Goal: Information Seeking & Learning: Check status

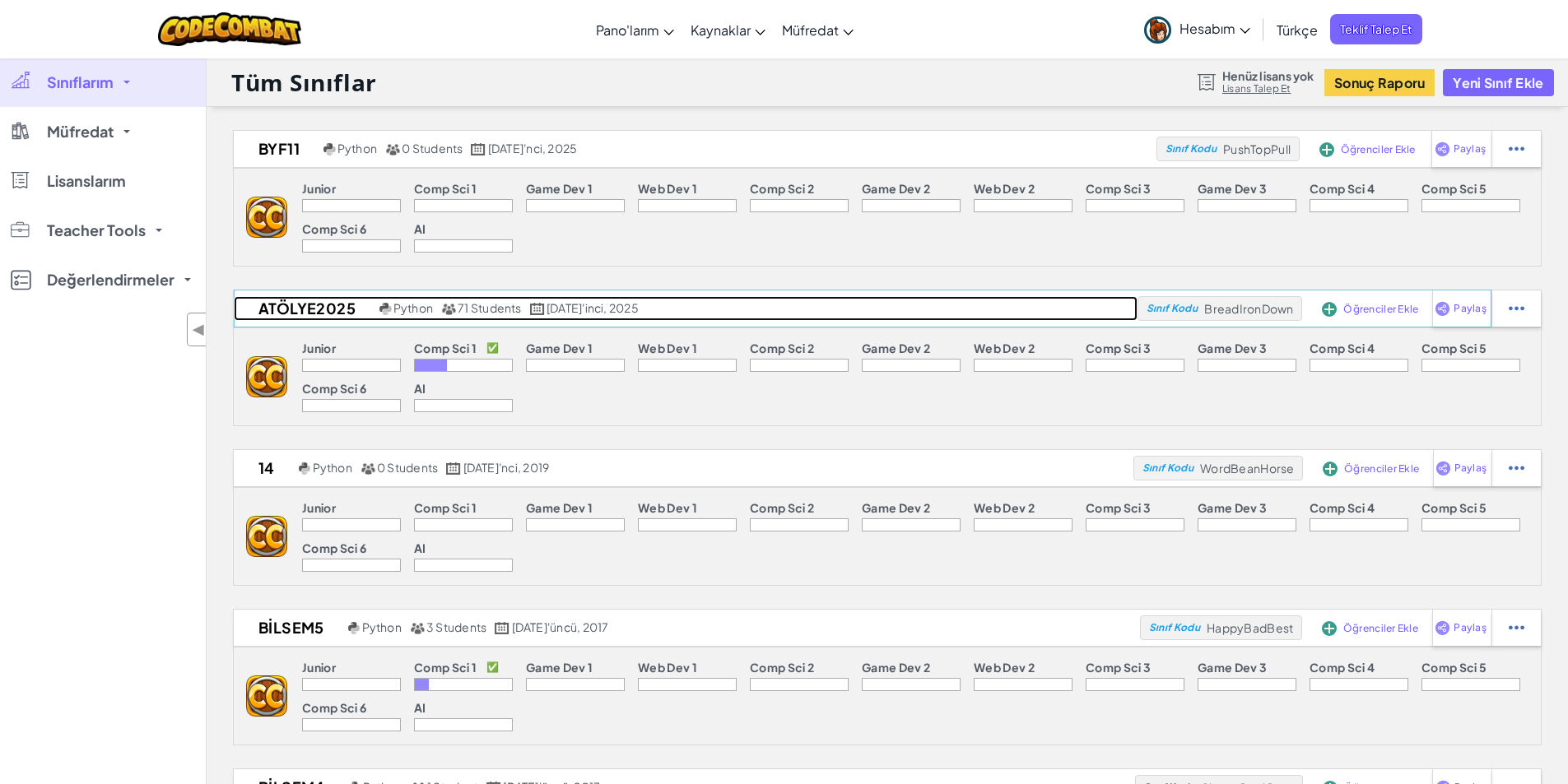
click at [278, 311] on h2 "Atölye2025" at bounding box center [304, 308] width 142 height 24
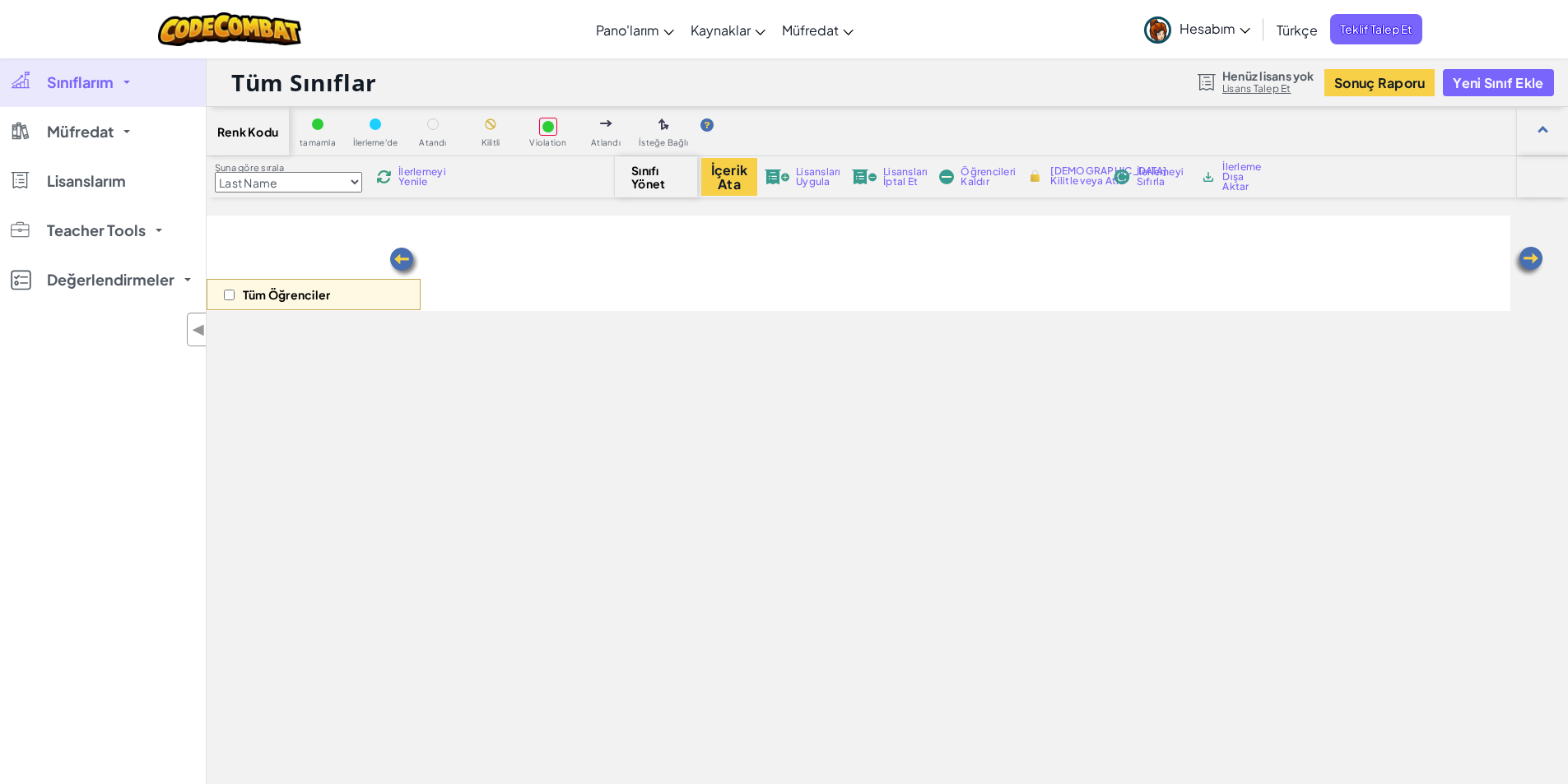
select select "560f1a9f22961295f9427742"
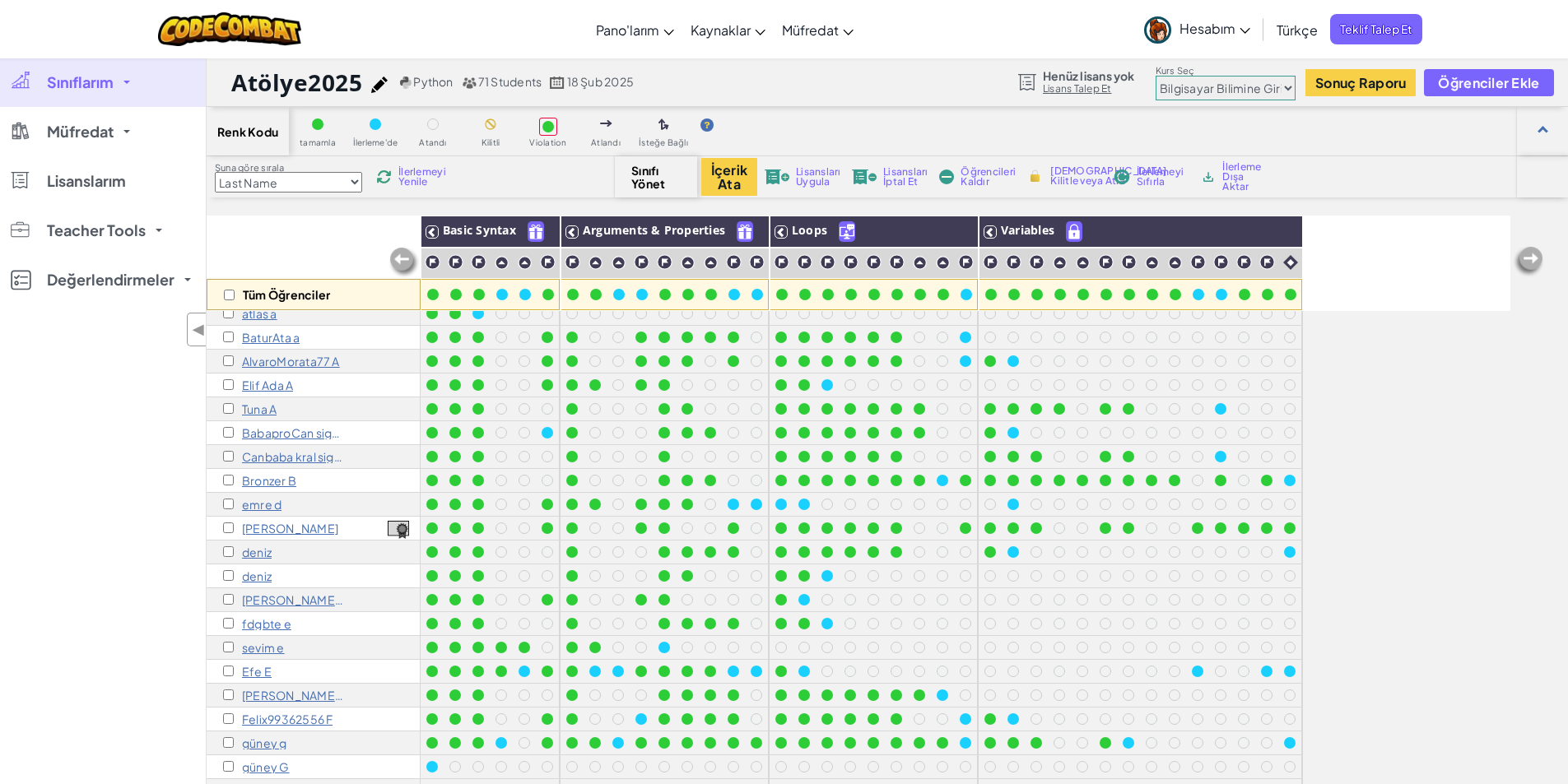
scroll to position [164, 0]
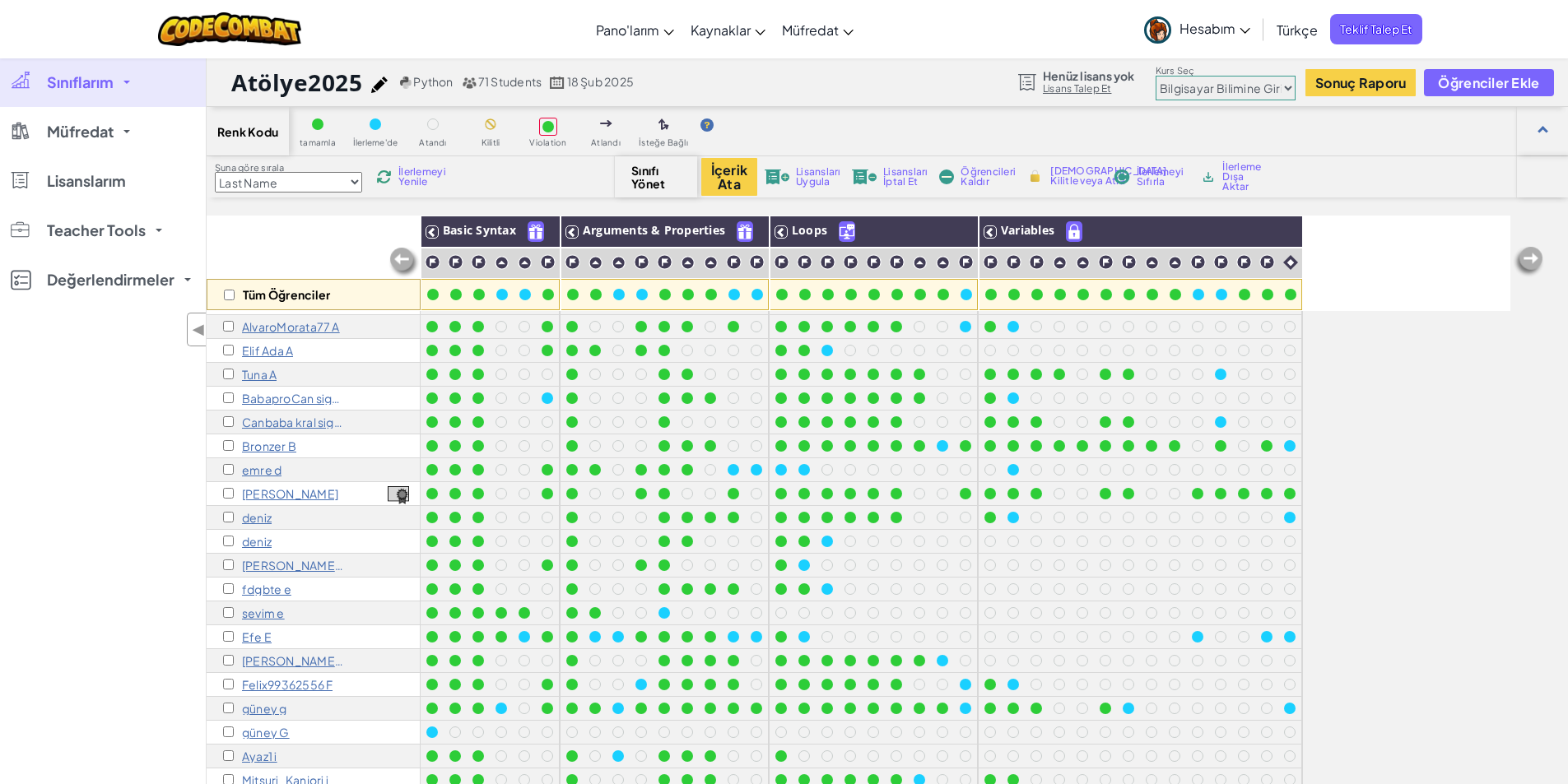
click at [270, 755] on p "Ayaz1 i" at bounding box center [260, 756] width 35 height 14
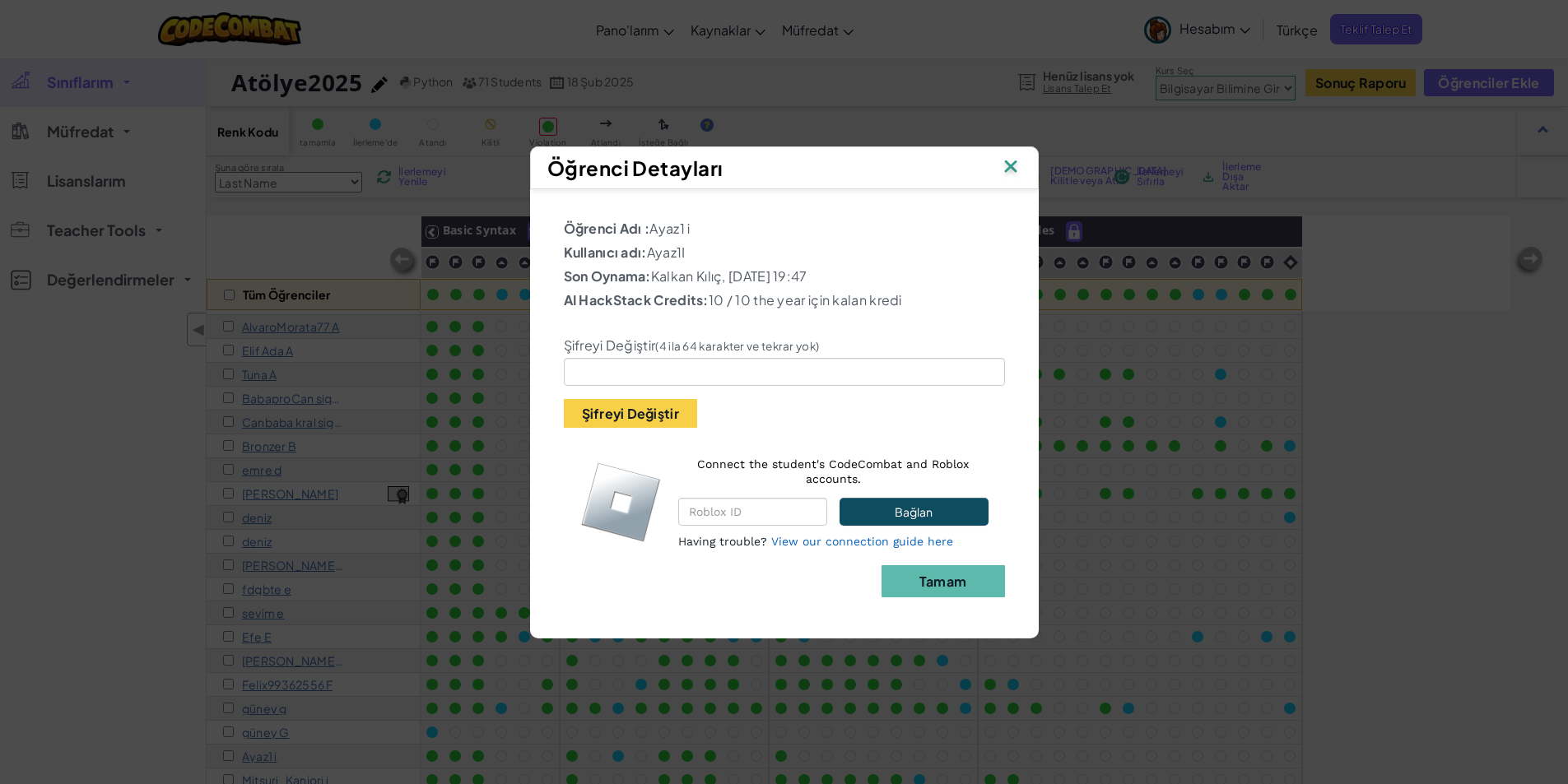
drag, startPoint x: 692, startPoint y: 253, endPoint x: 639, endPoint y: 257, distance: 53.2
click at [639, 257] on p "Kullanıcı adı: Ayaz1I" at bounding box center [784, 252] width 441 height 20
click at [695, 260] on p "Kullanıcı adı: Ayaz1I" at bounding box center [784, 252] width 441 height 20
click at [1011, 168] on img at bounding box center [1011, 167] width 22 height 24
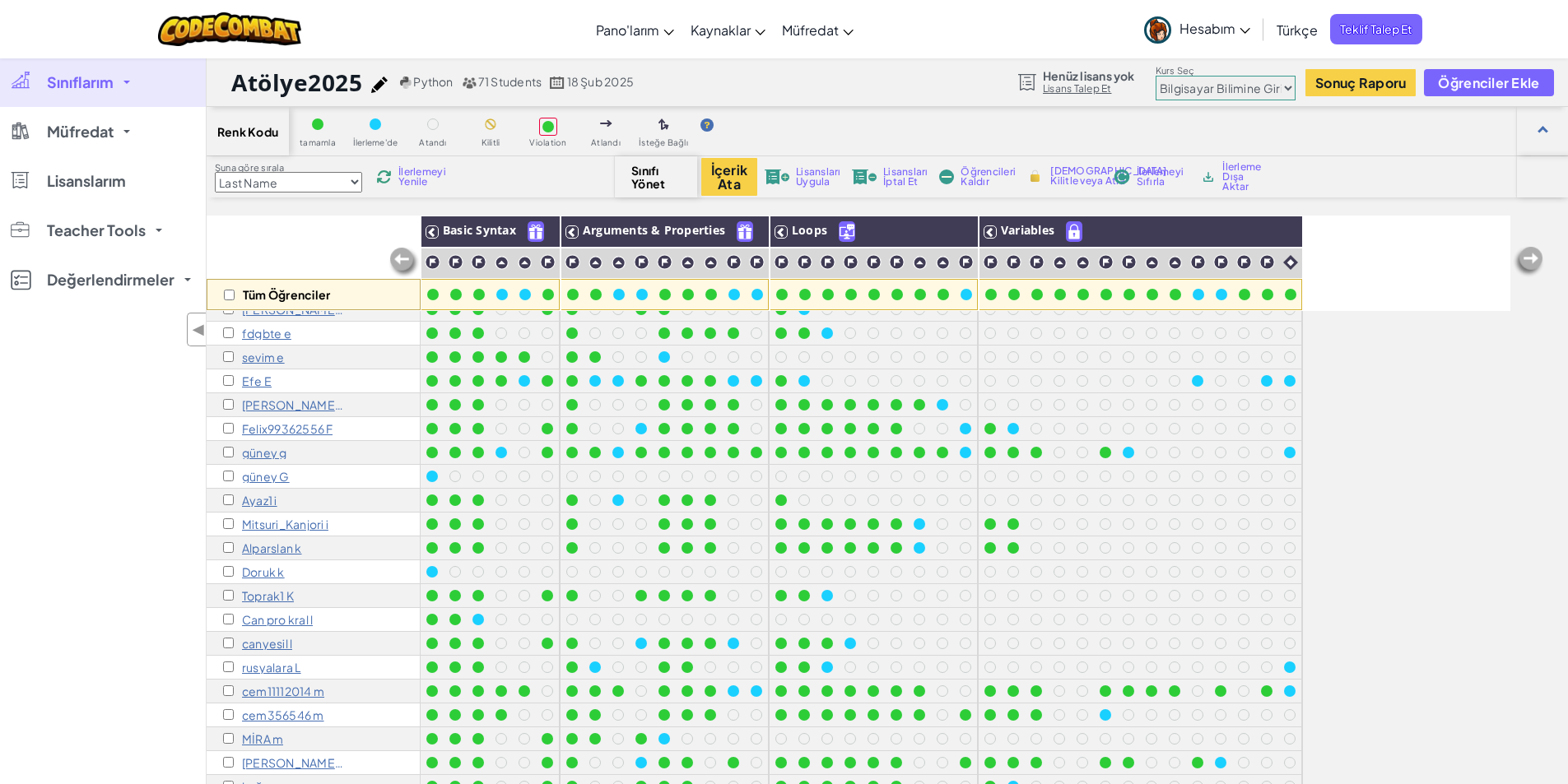
scroll to position [494, 0]
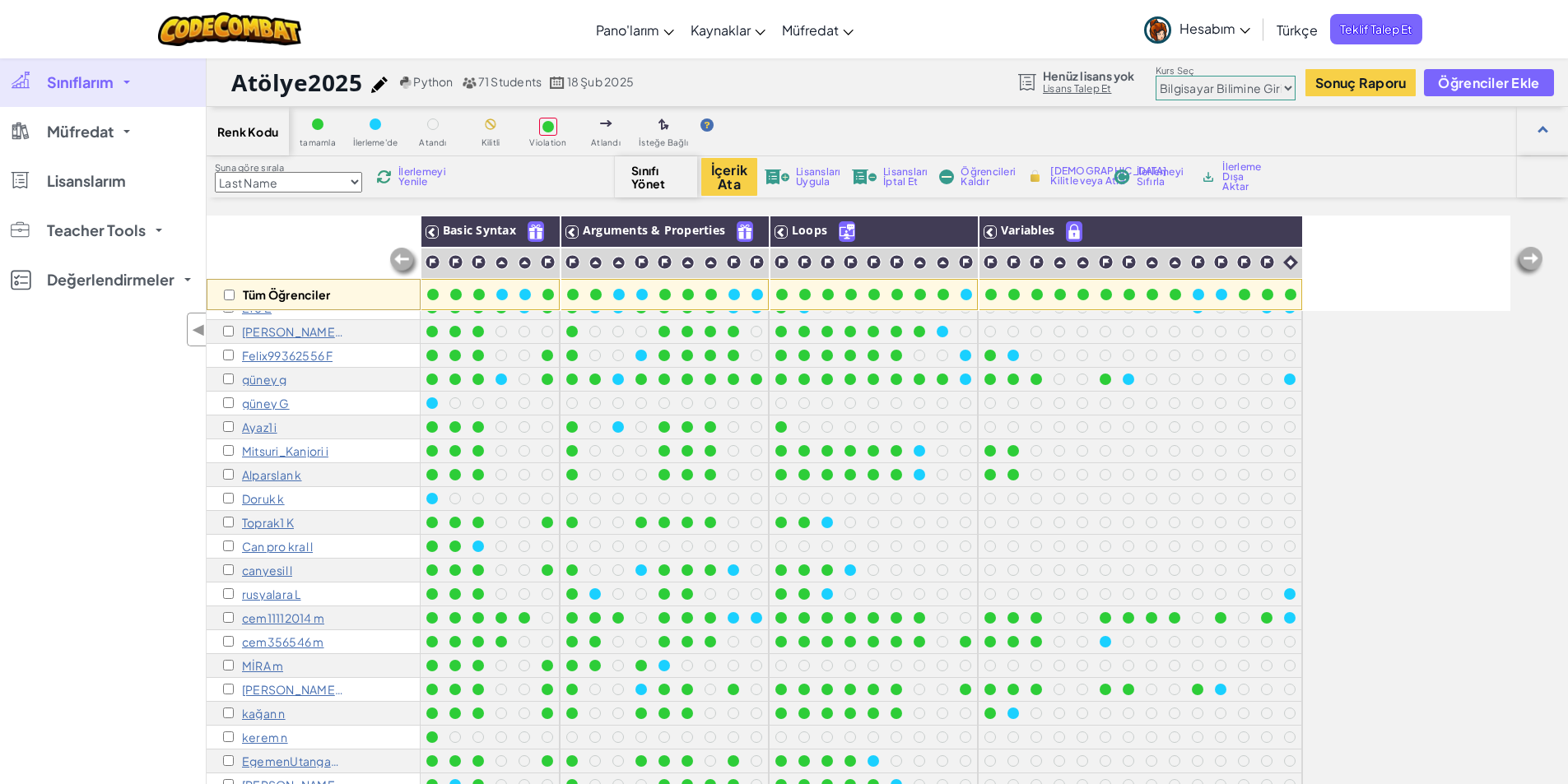
click at [271, 665] on p "MİRA m" at bounding box center [262, 665] width 41 height 14
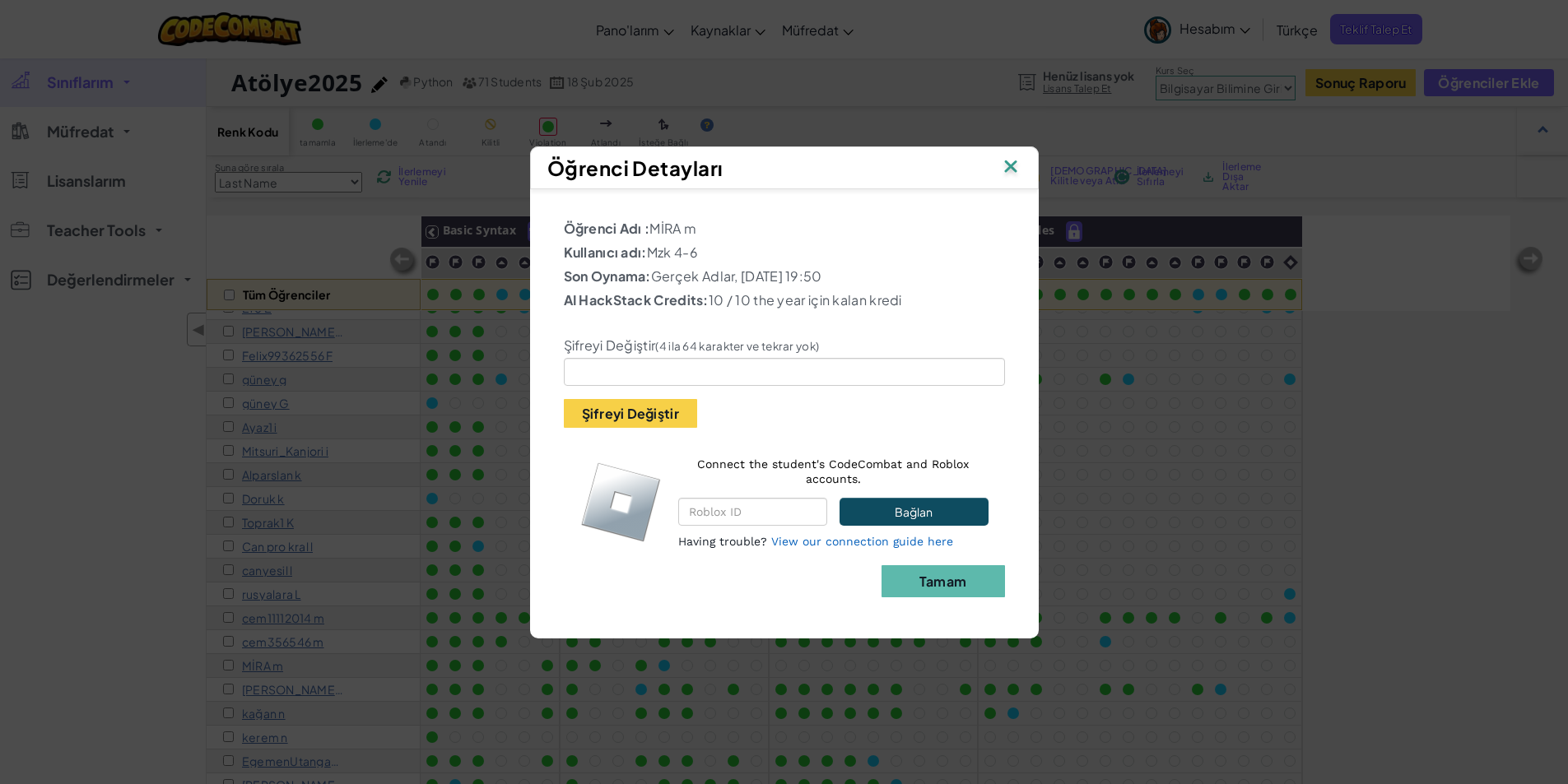
click at [1021, 166] on div "Öğrenci Detayları" at bounding box center [784, 167] width 508 height 43
click at [1009, 165] on img at bounding box center [1011, 167] width 22 height 24
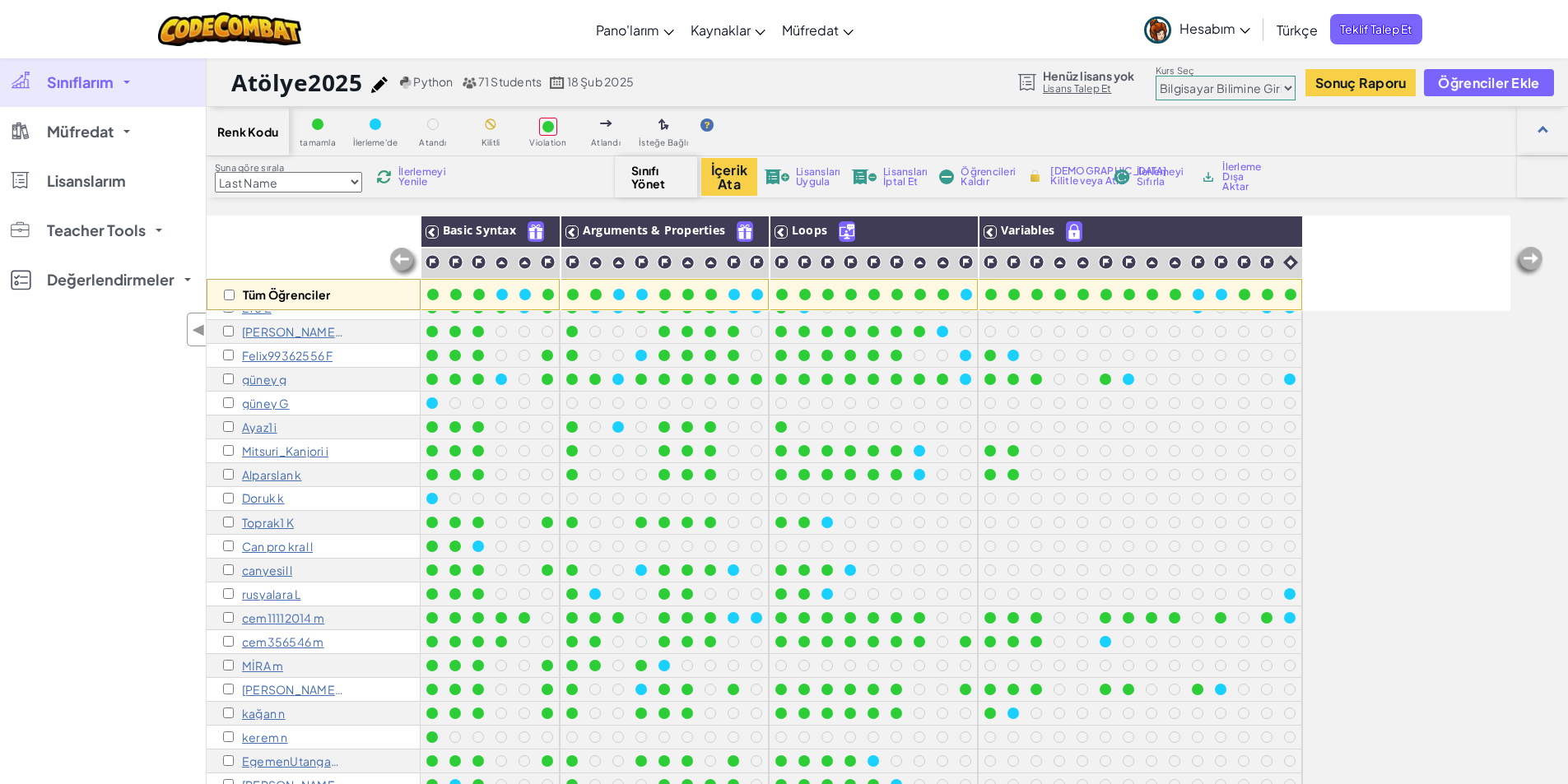
click at [264, 428] on p "Ayaz1 i" at bounding box center [260, 426] width 35 height 14
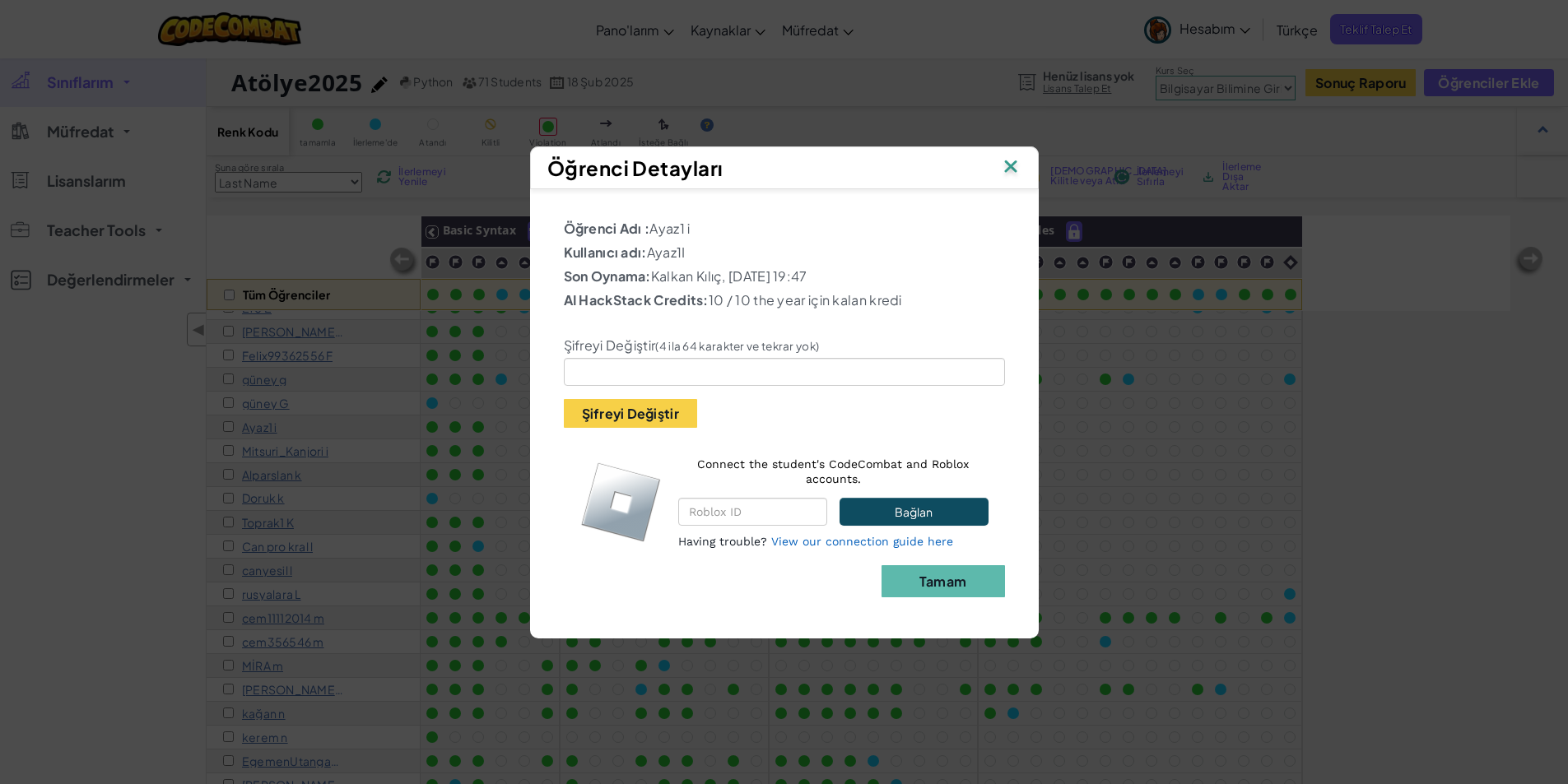
drag, startPoint x: 685, startPoint y: 250, endPoint x: 621, endPoint y: 258, distance: 64.5
click at [621, 258] on p "Kullanıcı adı: Ayaz1I" at bounding box center [784, 252] width 441 height 20
click at [775, 244] on p "Kullanıcı adı: Ayaz1I" at bounding box center [784, 252] width 441 height 20
click at [1000, 170] on img at bounding box center [1011, 167] width 22 height 24
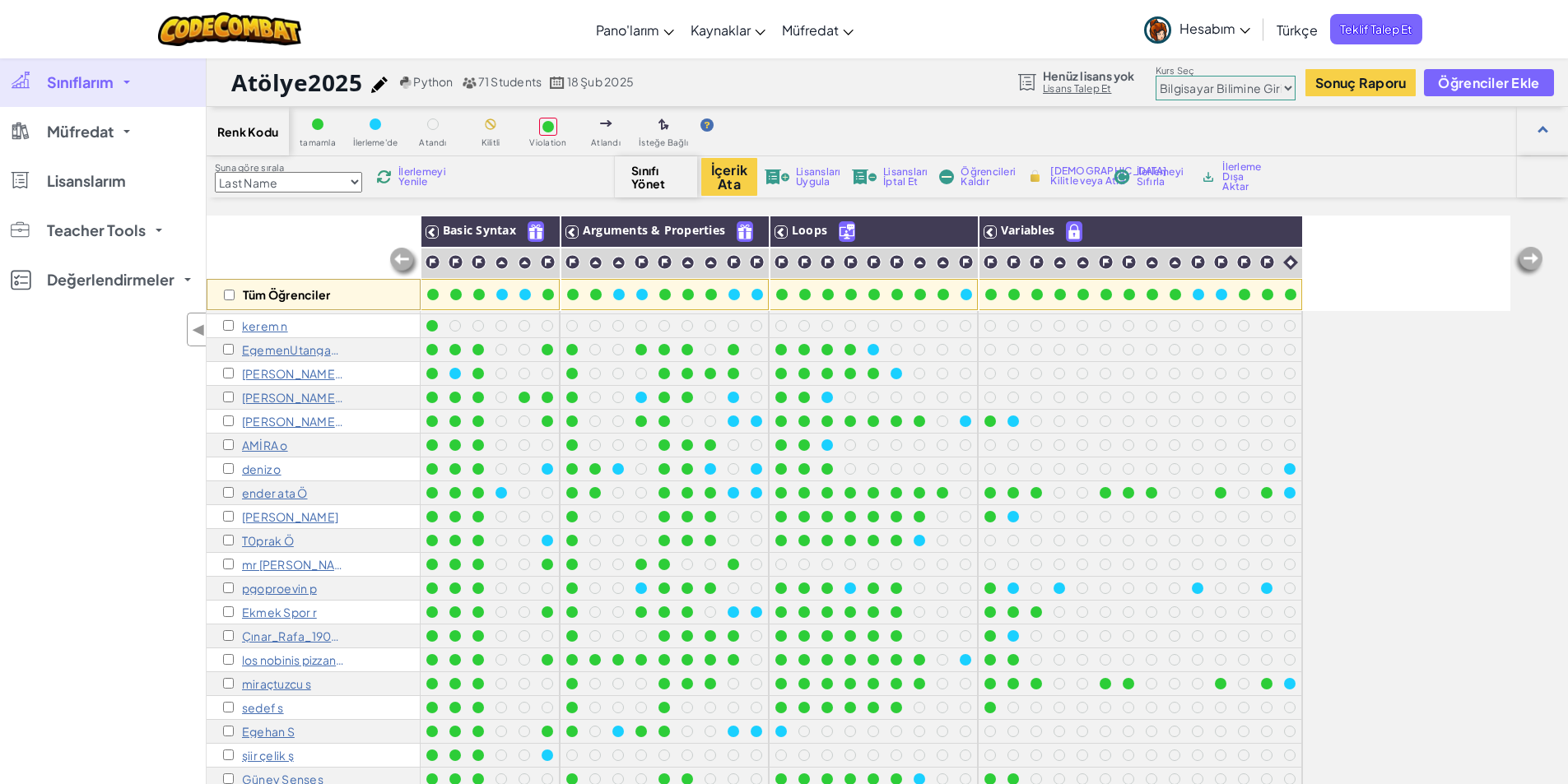
scroll to position [1, 0]
click at [293, 635] on p "Çınar_Rafa_1903 R" at bounding box center [293, 635] width 103 height 14
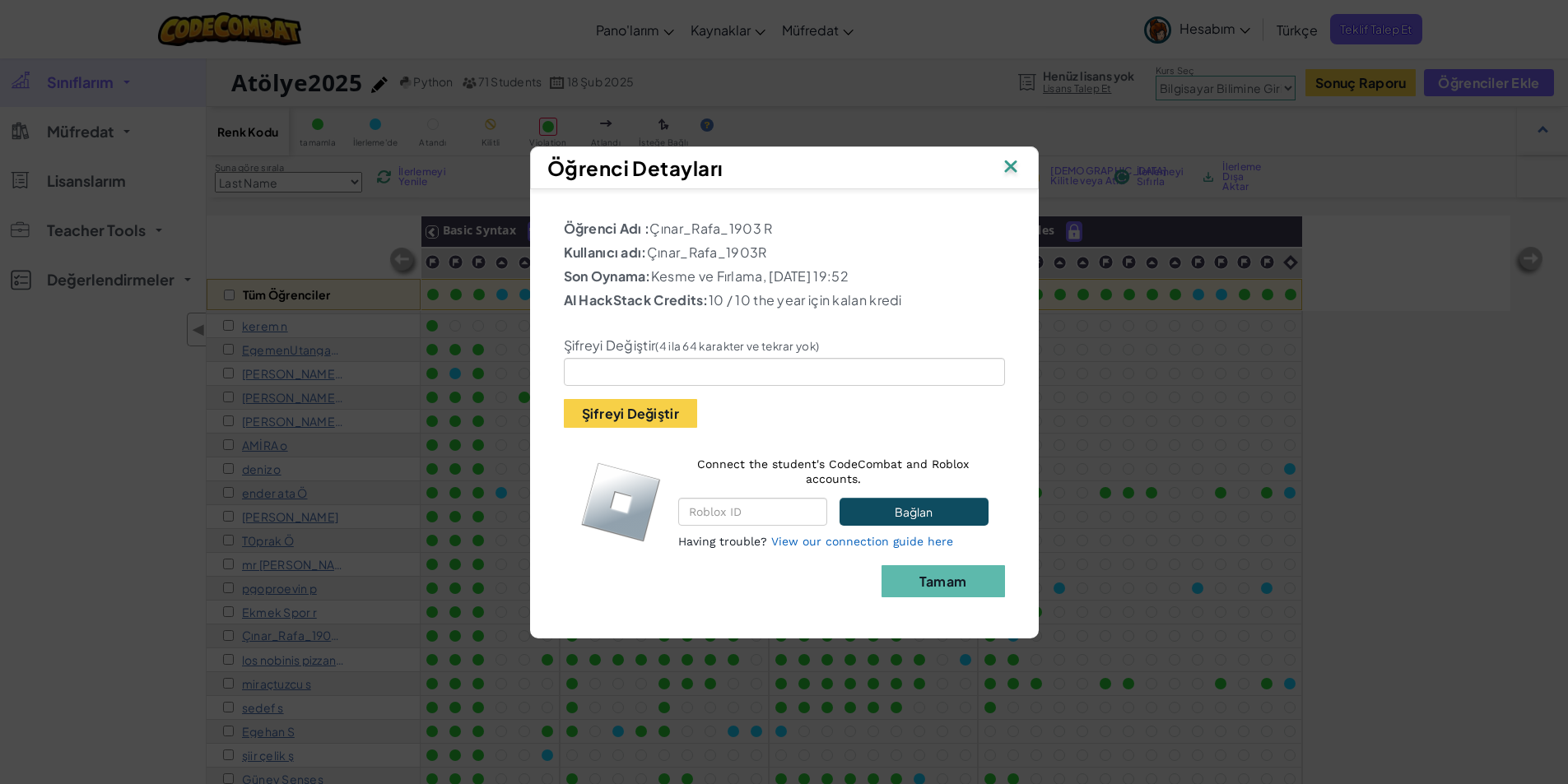
click at [1012, 169] on img at bounding box center [1011, 167] width 22 height 24
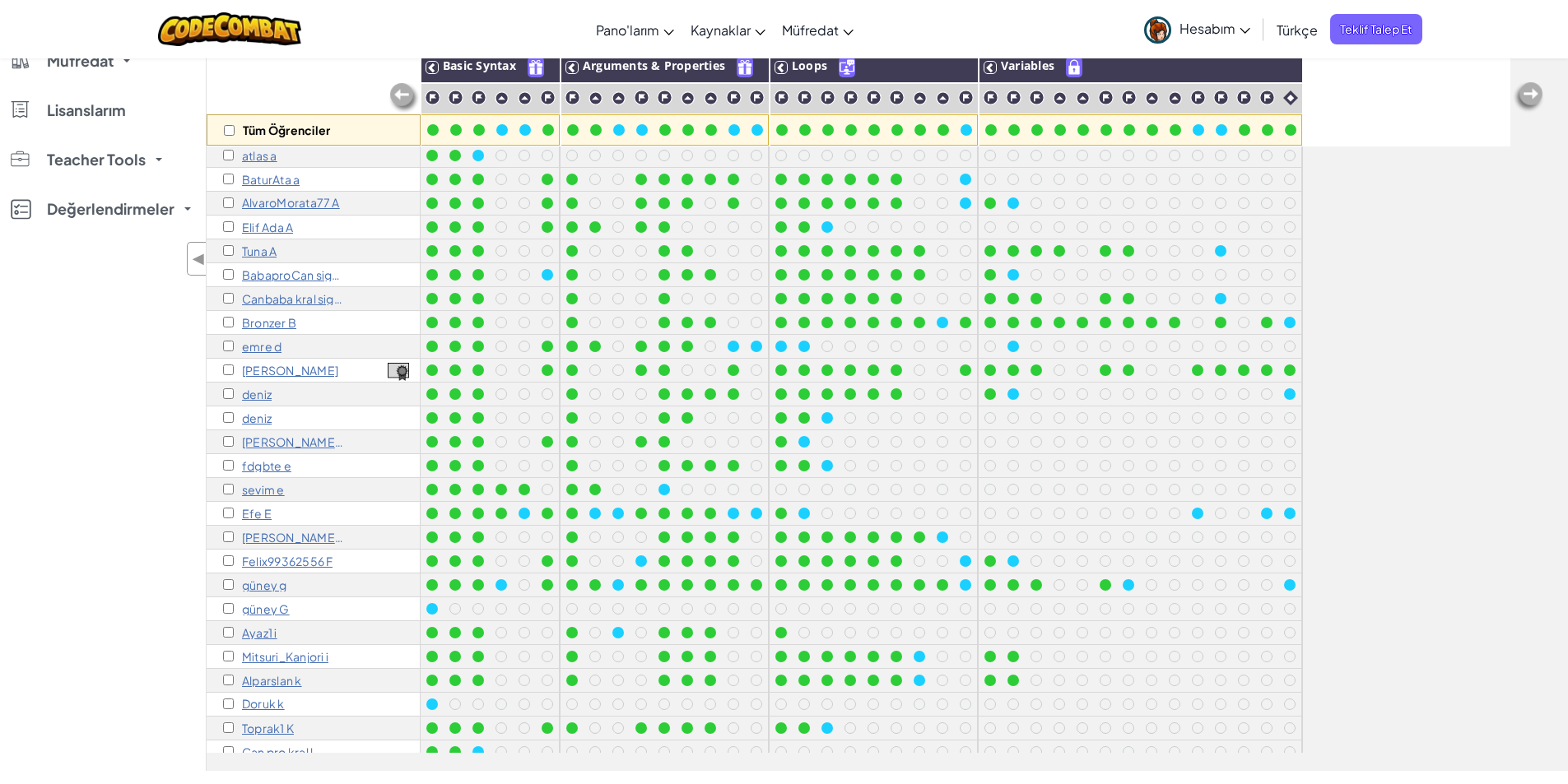
scroll to position [114, 0]
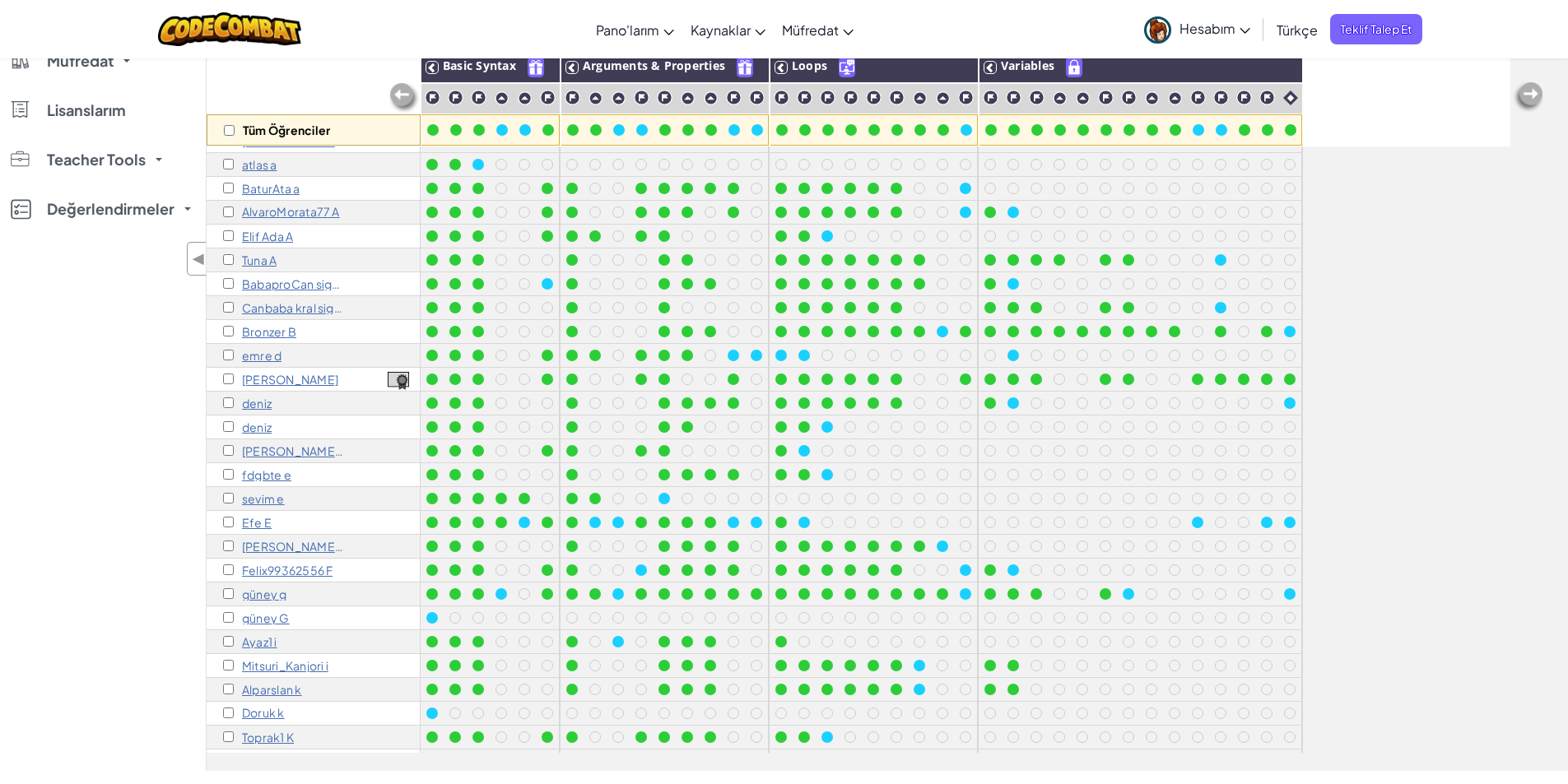
click at [263, 260] on p "Tuna A" at bounding box center [260, 260] width 35 height 14
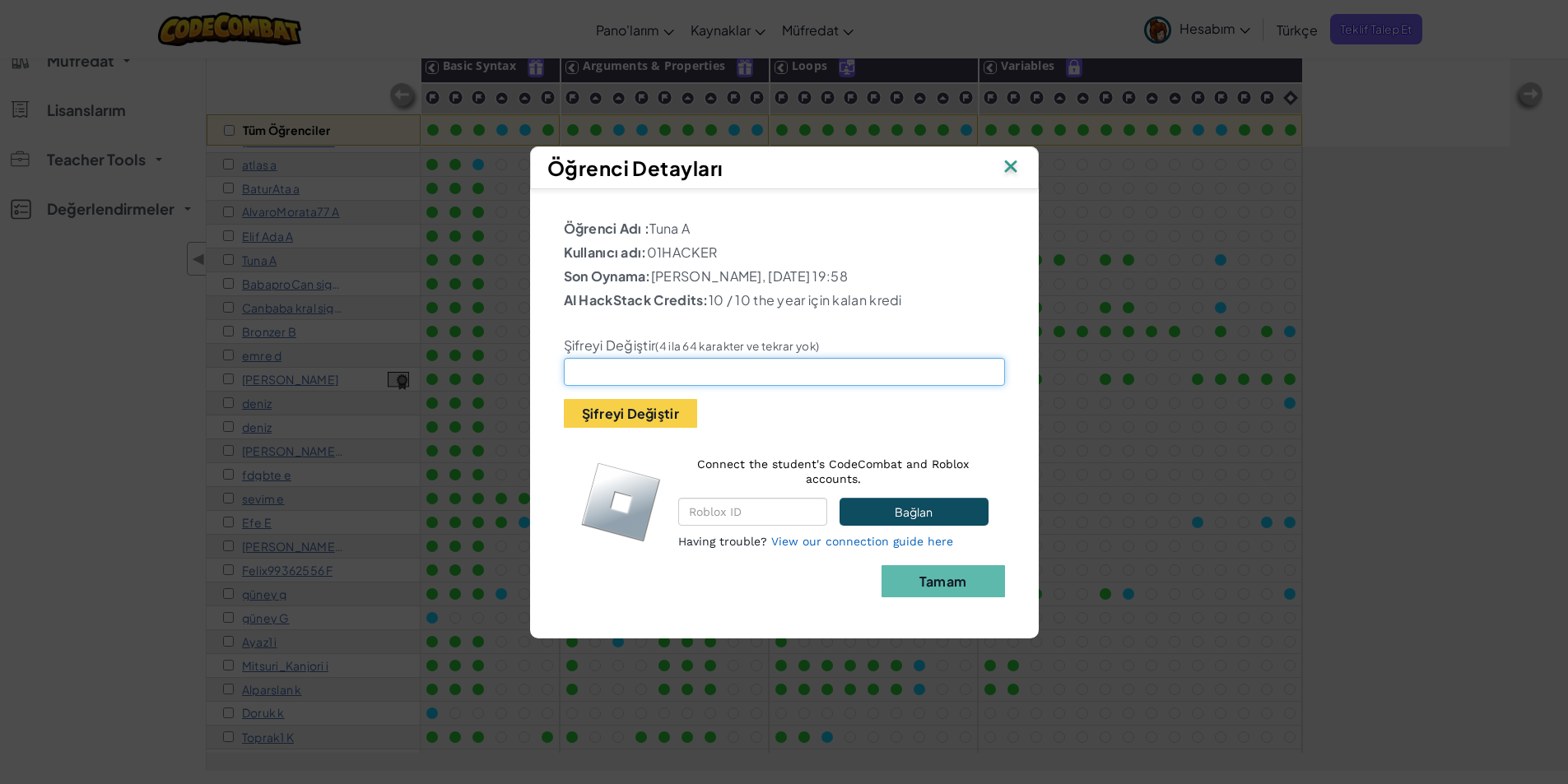
click at [674, 366] on input "text" at bounding box center [784, 371] width 441 height 28
type input "12345"
click at [938, 590] on button "Tamam" at bounding box center [943, 581] width 123 height 32
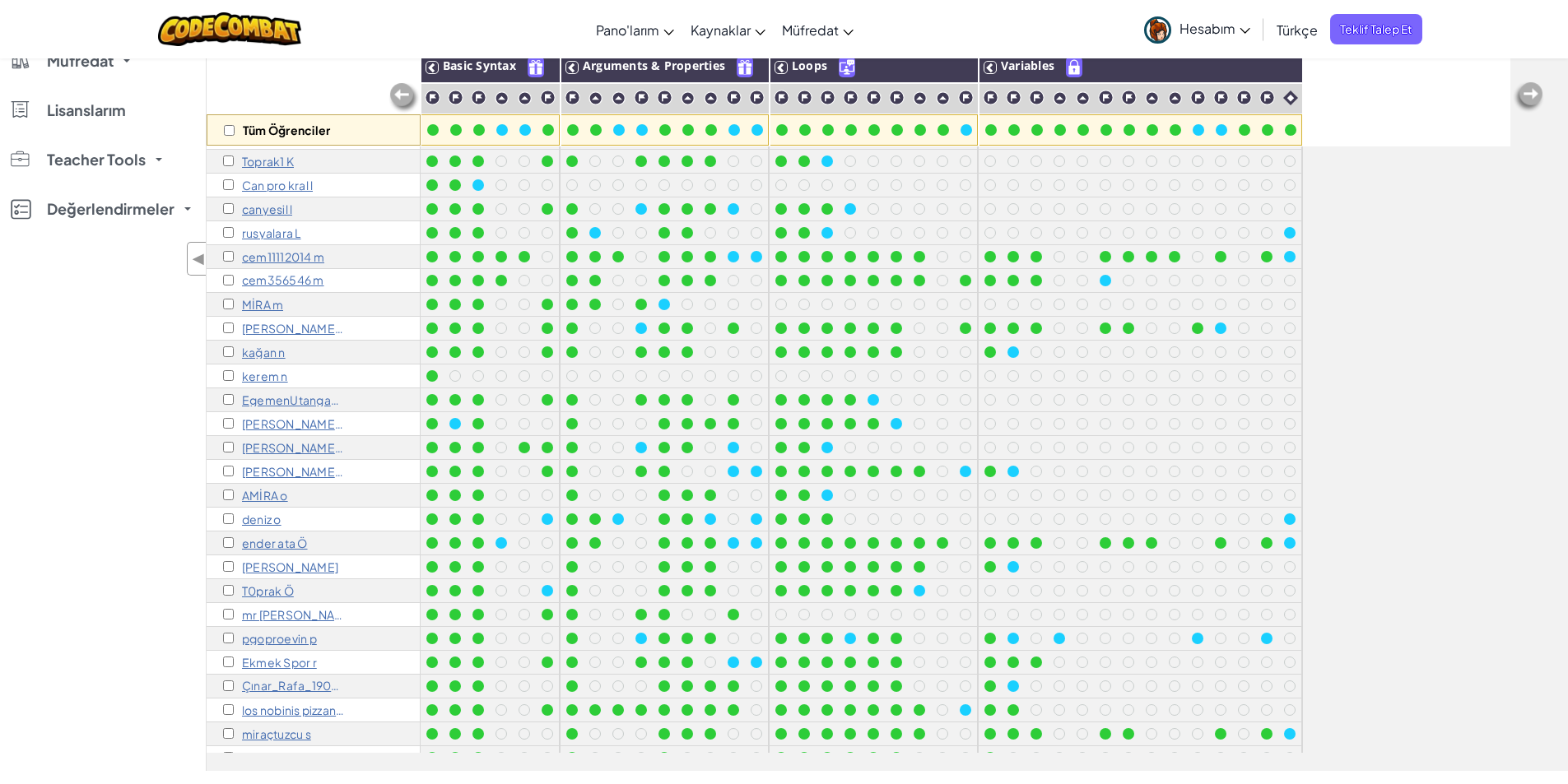
scroll to position [772, 0]
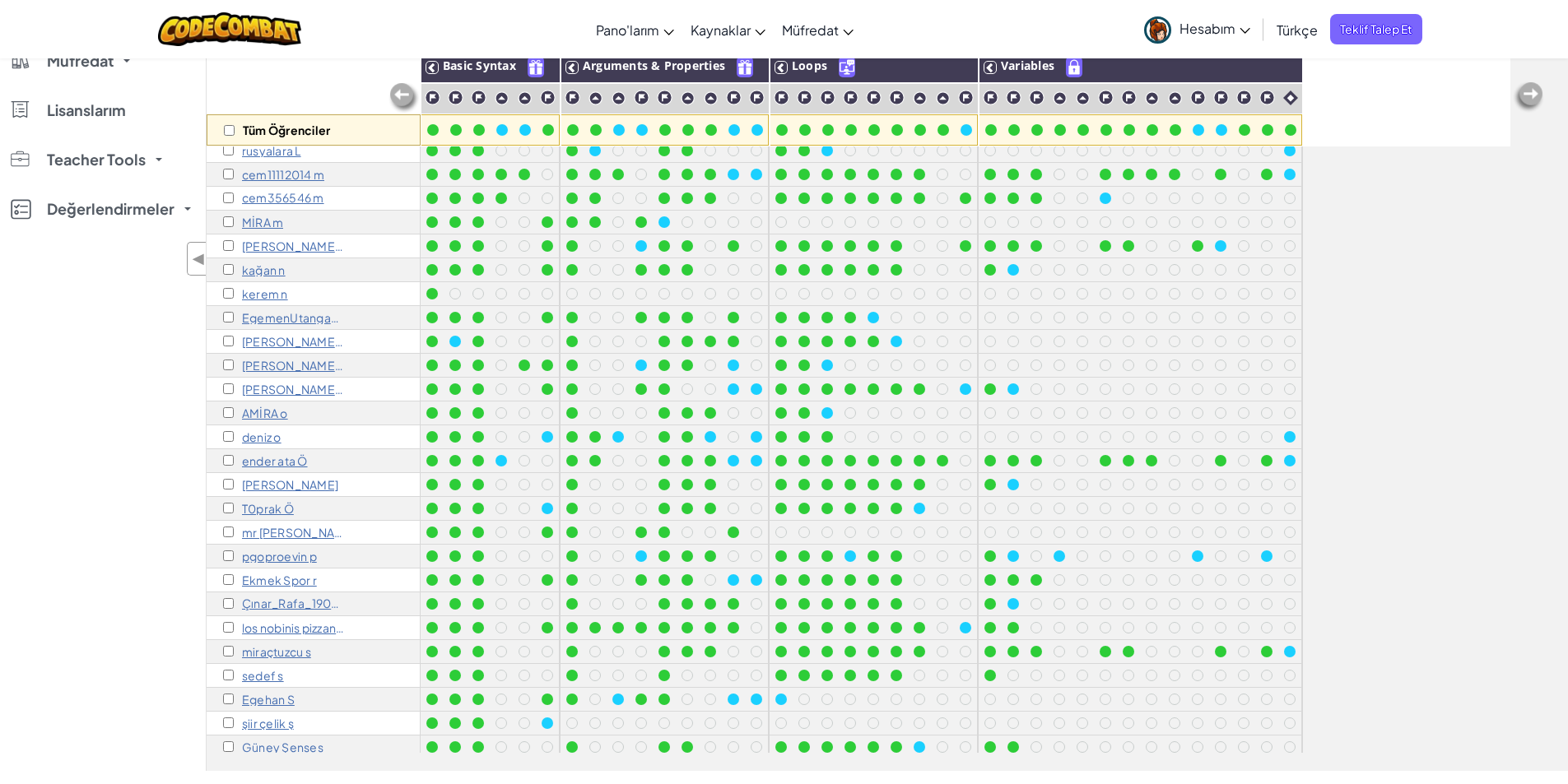
click at [272, 602] on p "Çınar_Rafa_1903 R" at bounding box center [293, 603] width 103 height 14
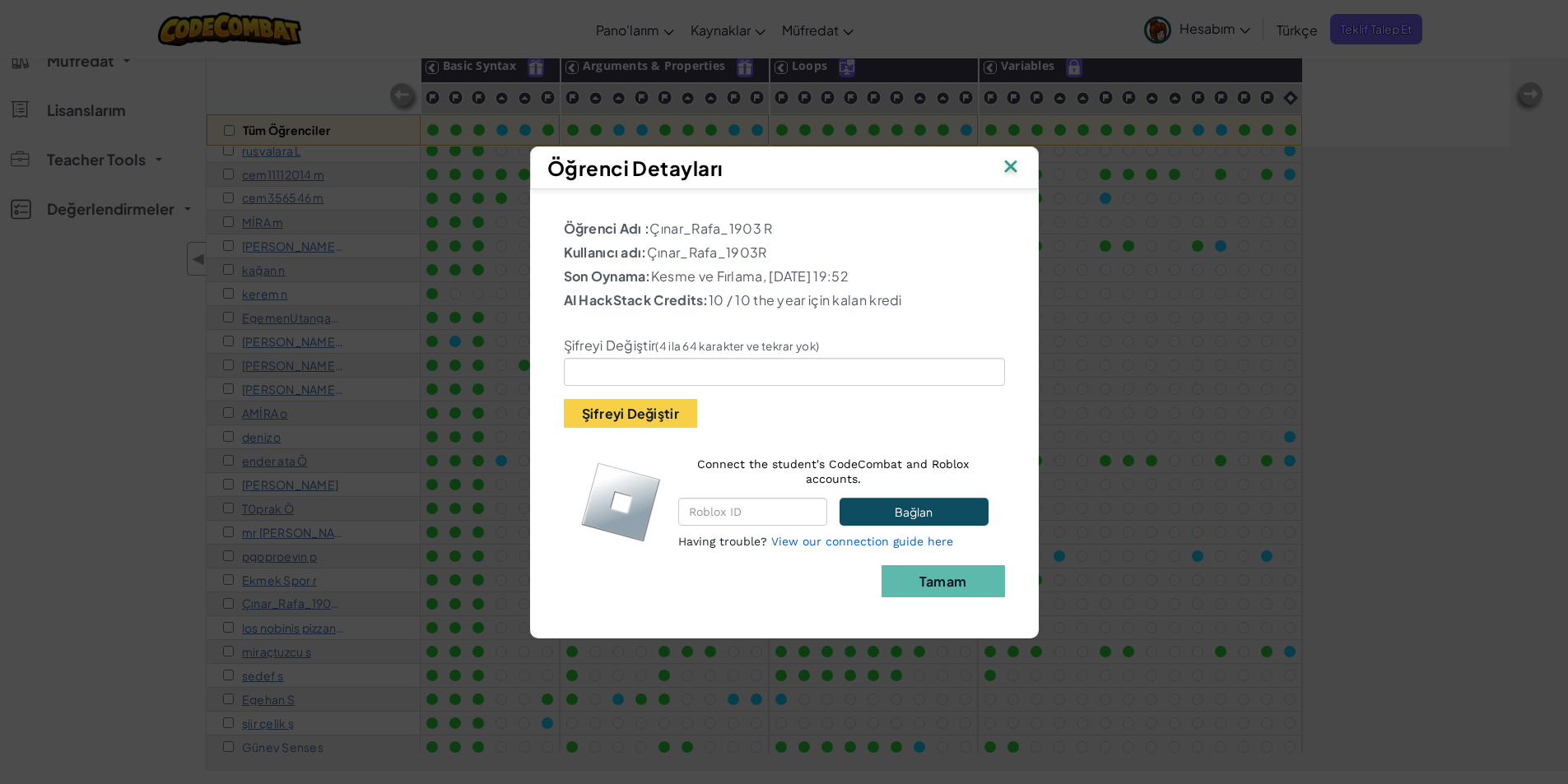
click at [1013, 164] on img at bounding box center [1011, 167] width 22 height 24
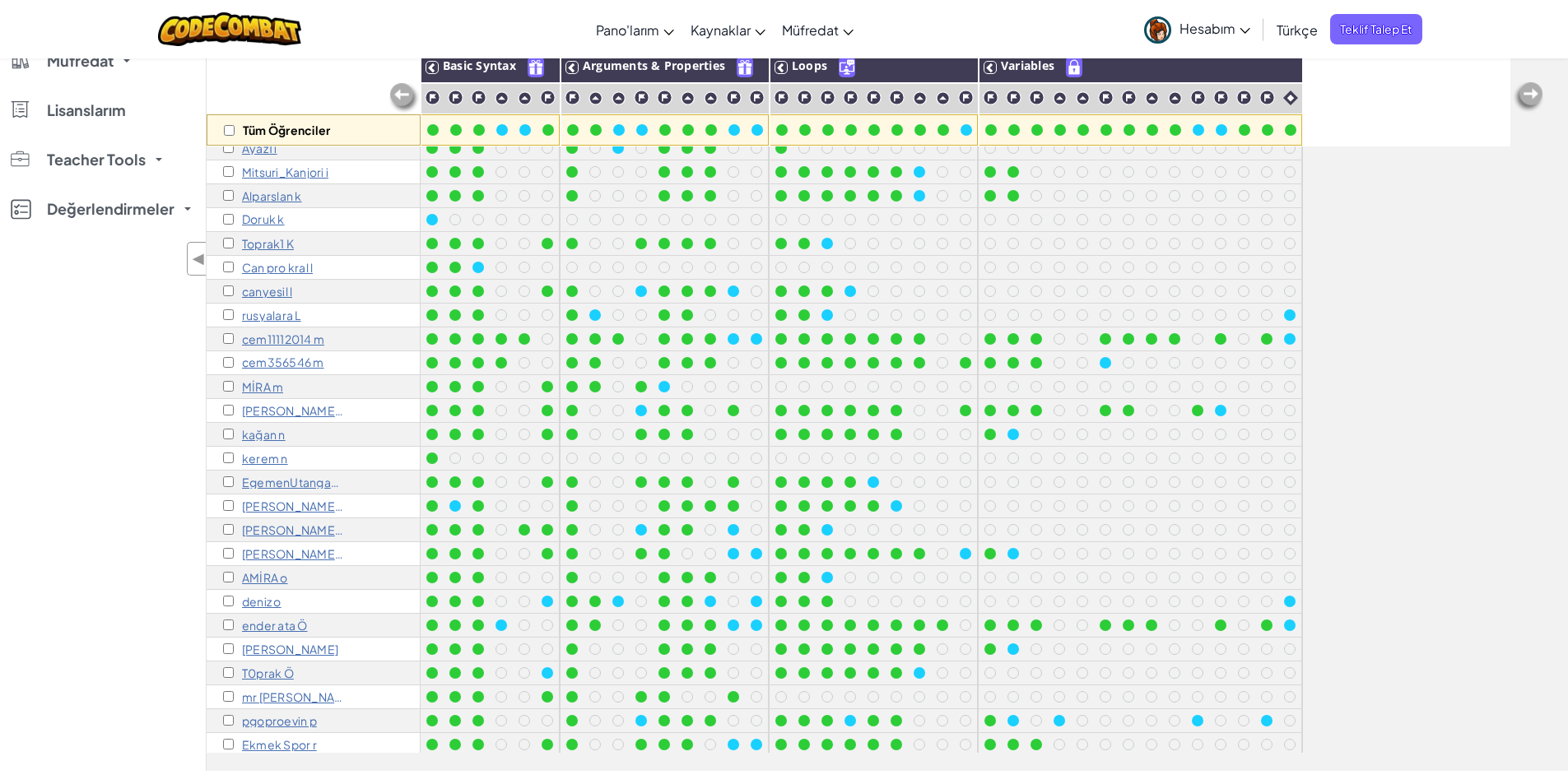
scroll to position [1, 0]
click at [254, 145] on div "Tüm Öğrenciler" at bounding box center [314, 130] width 214 height 31
click at [254, 152] on p "Ayaz1 i" at bounding box center [260, 148] width 35 height 14
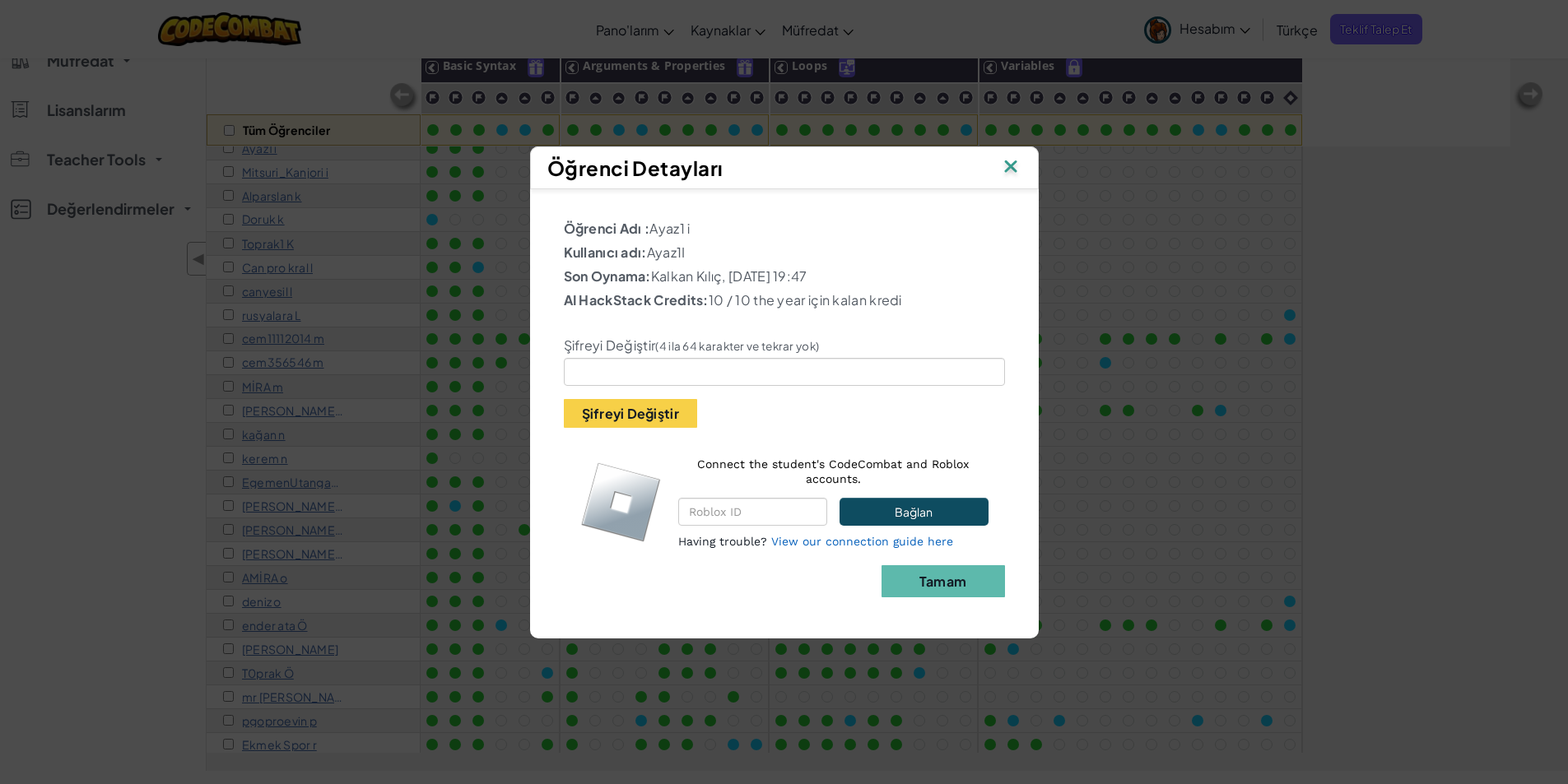
drag, startPoint x: 692, startPoint y: 252, endPoint x: 621, endPoint y: 255, distance: 71.1
click at [621, 255] on p "Kullanıcı adı: Ayaz1I" at bounding box center [784, 252] width 441 height 20
click at [692, 253] on p "Kullanıcı adı: Ayaz1I" at bounding box center [784, 252] width 441 height 20
drag, startPoint x: 695, startPoint y: 230, endPoint x: 681, endPoint y: 235, distance: 14.9
click at [681, 235] on p "Öğrenci Adı : Ayaz1 i" at bounding box center [784, 229] width 441 height 20
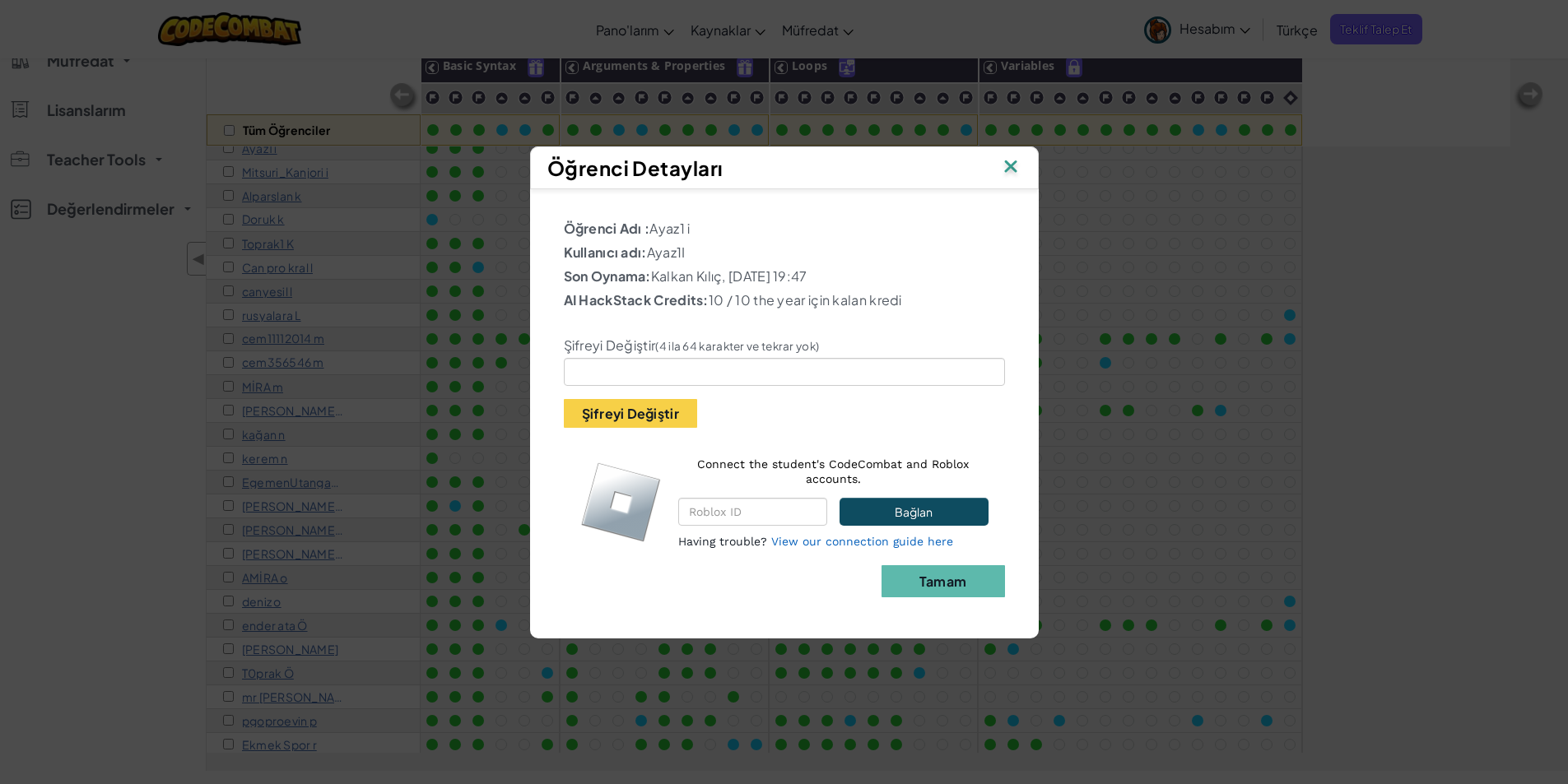
click at [696, 255] on p "Kullanıcı adı: Ayaz1I" at bounding box center [784, 252] width 441 height 20
drag, startPoint x: 691, startPoint y: 257, endPoint x: 672, endPoint y: 260, distance: 19.2
click at [672, 260] on p "Kullanıcı adı: Ayaz1I" at bounding box center [784, 252] width 441 height 20
click at [703, 259] on p "Kullanıcı adı: Ayaz1I" at bounding box center [784, 252] width 441 height 20
click at [1017, 172] on img at bounding box center [1011, 167] width 22 height 24
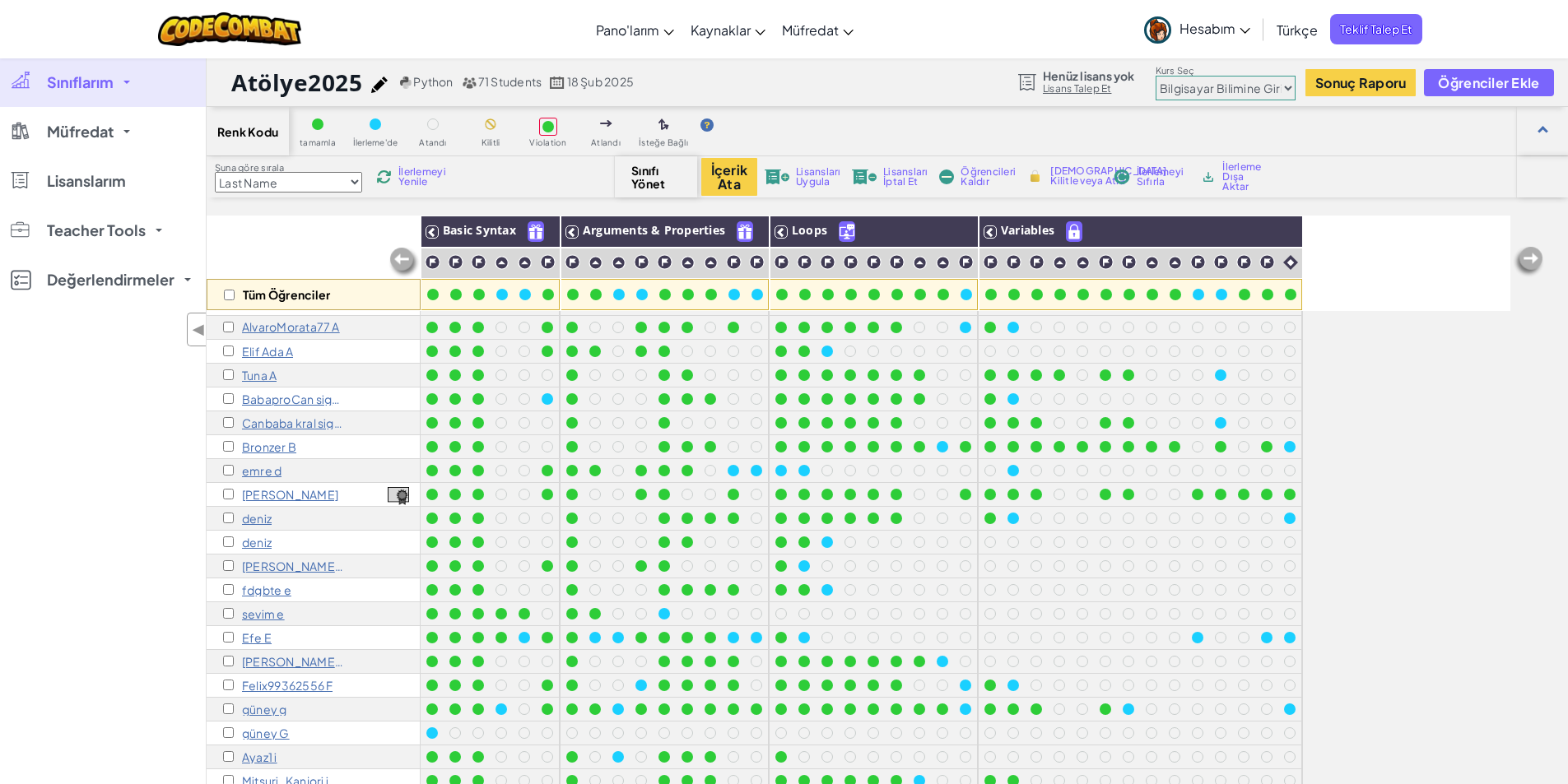
scroll to position [164, 0]
click at [254, 374] on p "Tuna A" at bounding box center [260, 374] width 35 height 14
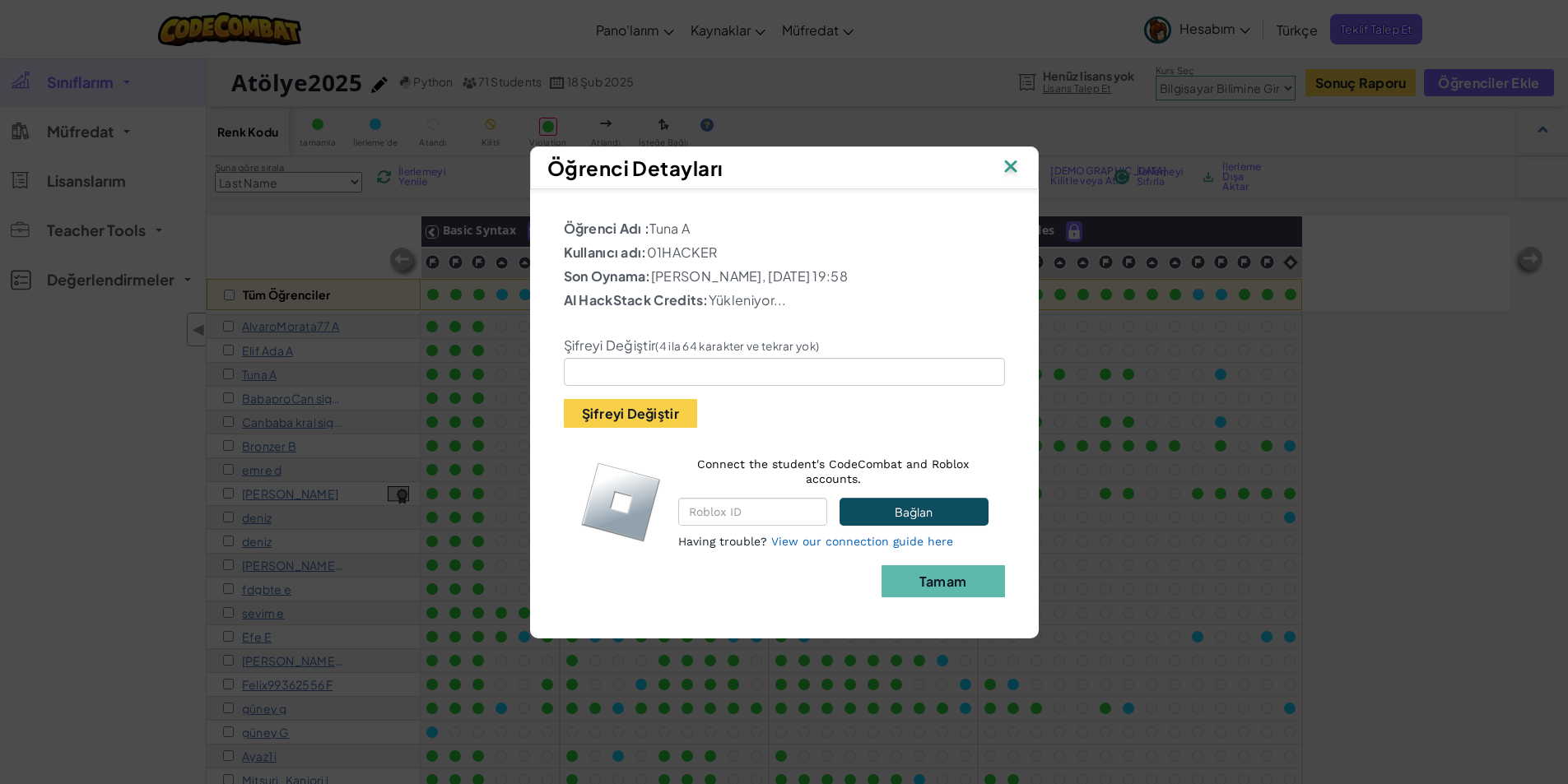
drag, startPoint x: 725, startPoint y: 254, endPoint x: 652, endPoint y: 260, distance: 73.2
click at [652, 260] on p "Kullanıcı adı: 01HACKER" at bounding box center [784, 252] width 441 height 20
click at [1019, 172] on img at bounding box center [1011, 167] width 22 height 24
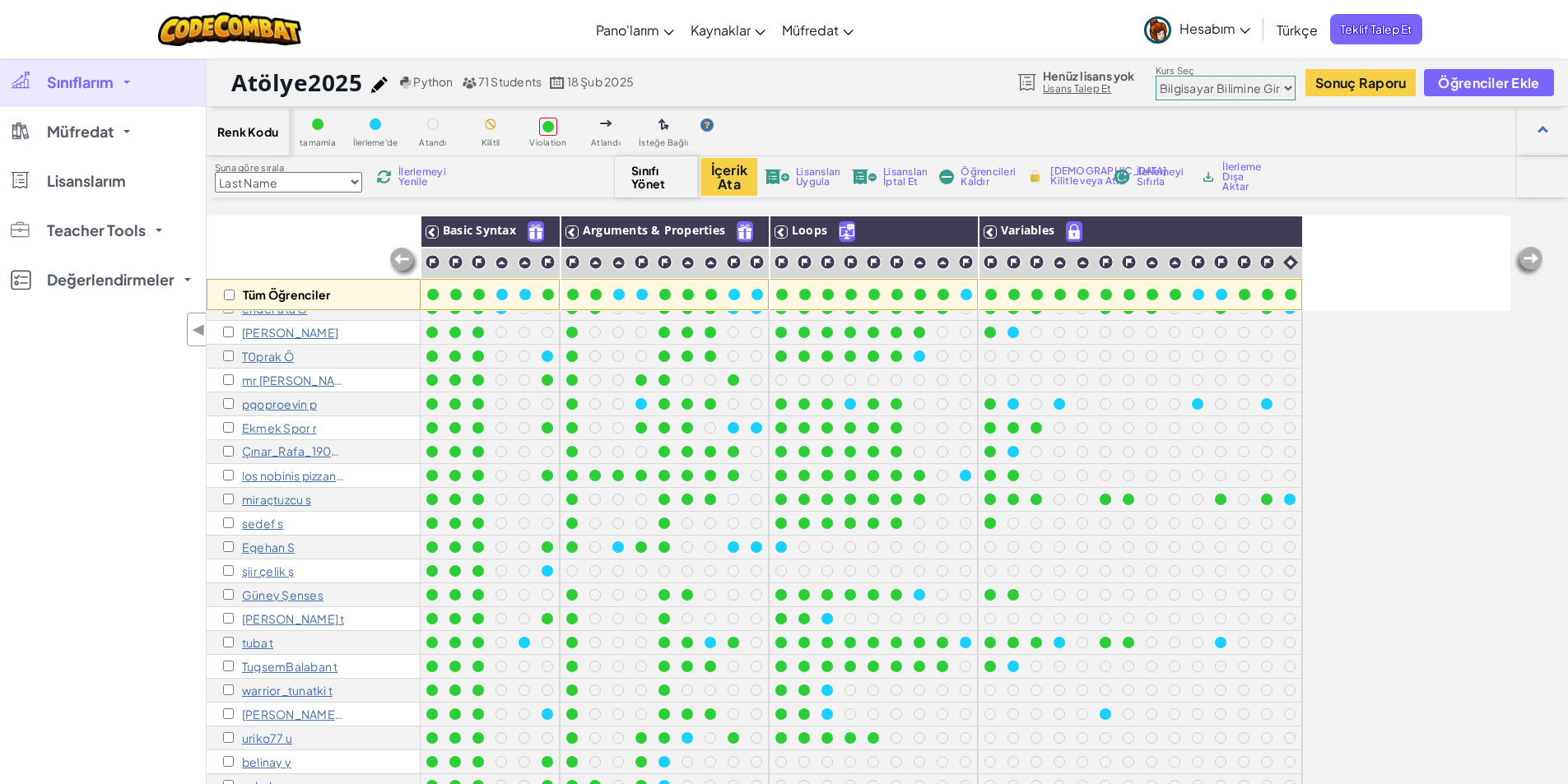
scroll to position [83, 0]
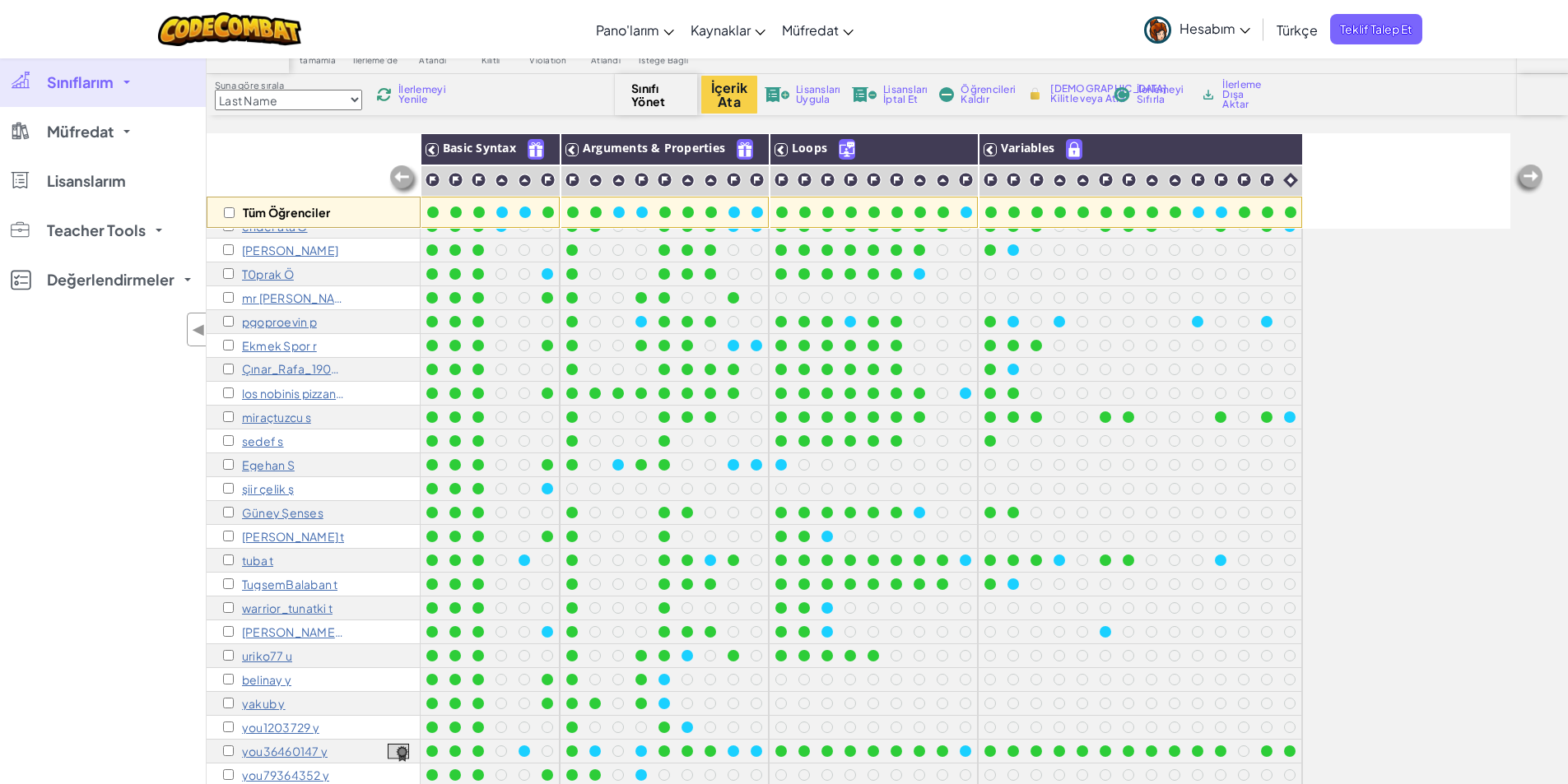
click at [306, 530] on p "[PERSON_NAME] t" at bounding box center [293, 536] width 102 height 14
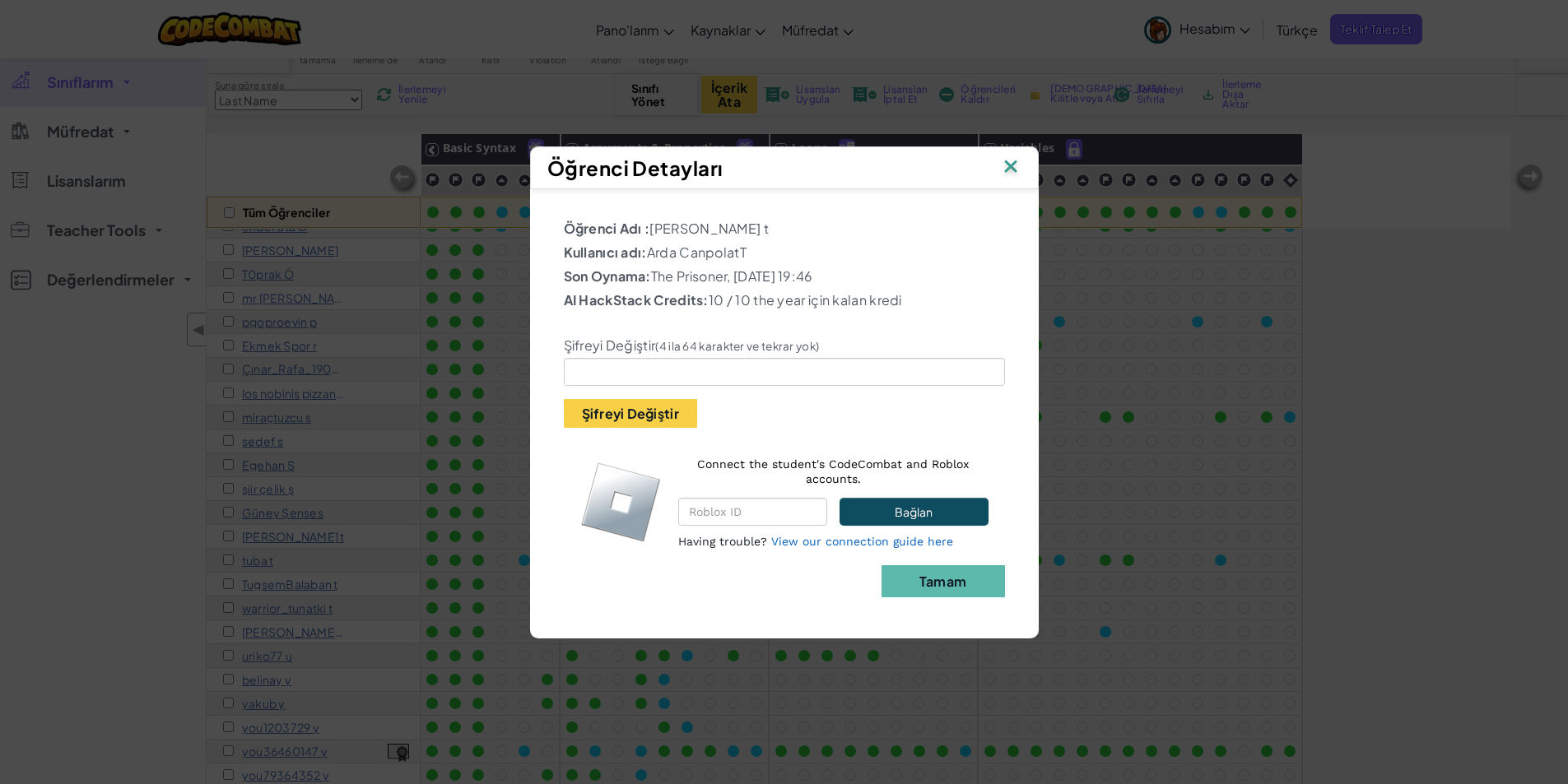
drag, startPoint x: 760, startPoint y: 253, endPoint x: 645, endPoint y: 259, distance: 115.2
click at [645, 259] on p "Kullanıcı adı: [PERSON_NAME]" at bounding box center [784, 252] width 441 height 20
click at [1020, 166] on img at bounding box center [1011, 167] width 22 height 24
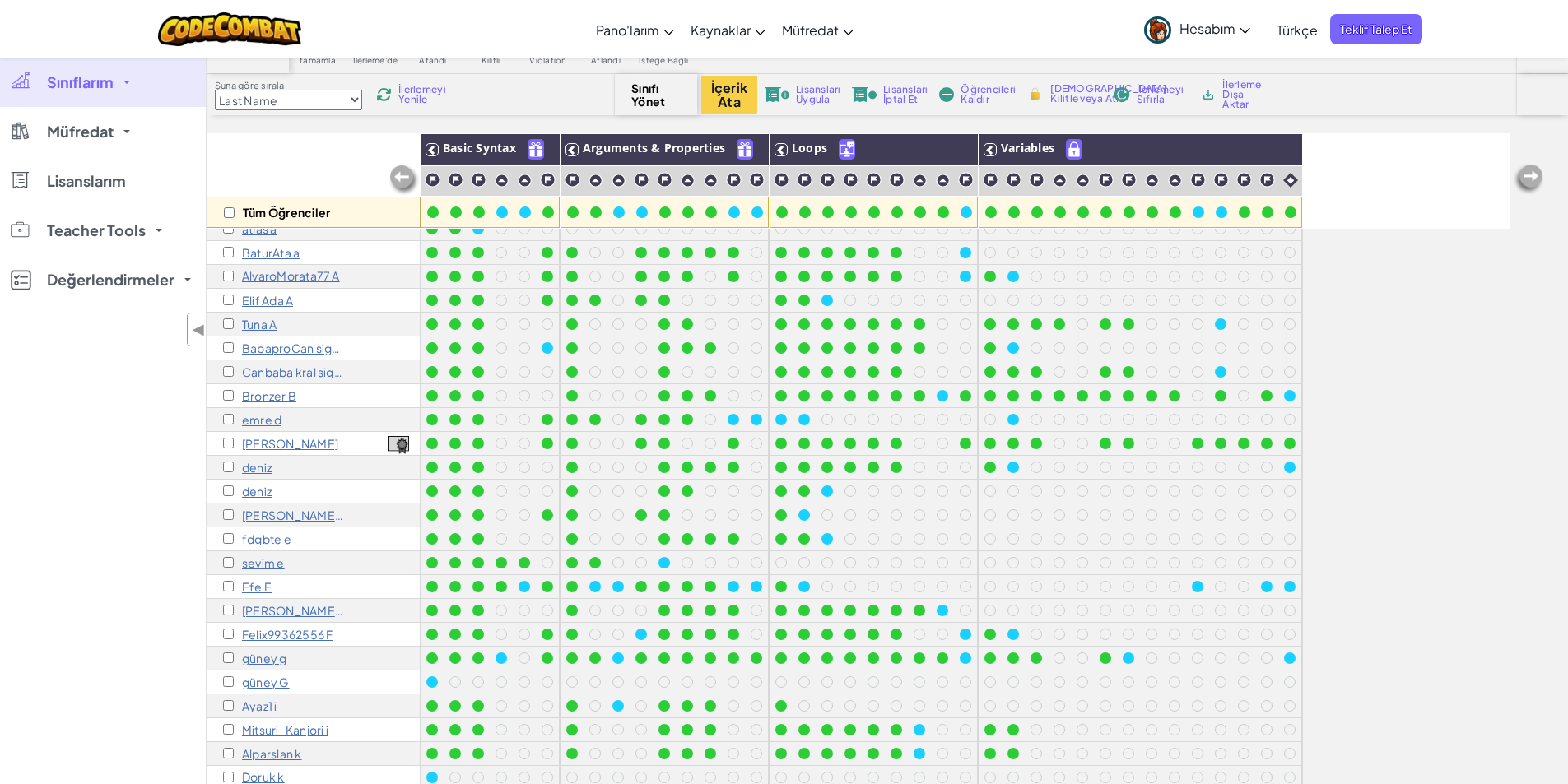
scroll to position [114, 0]
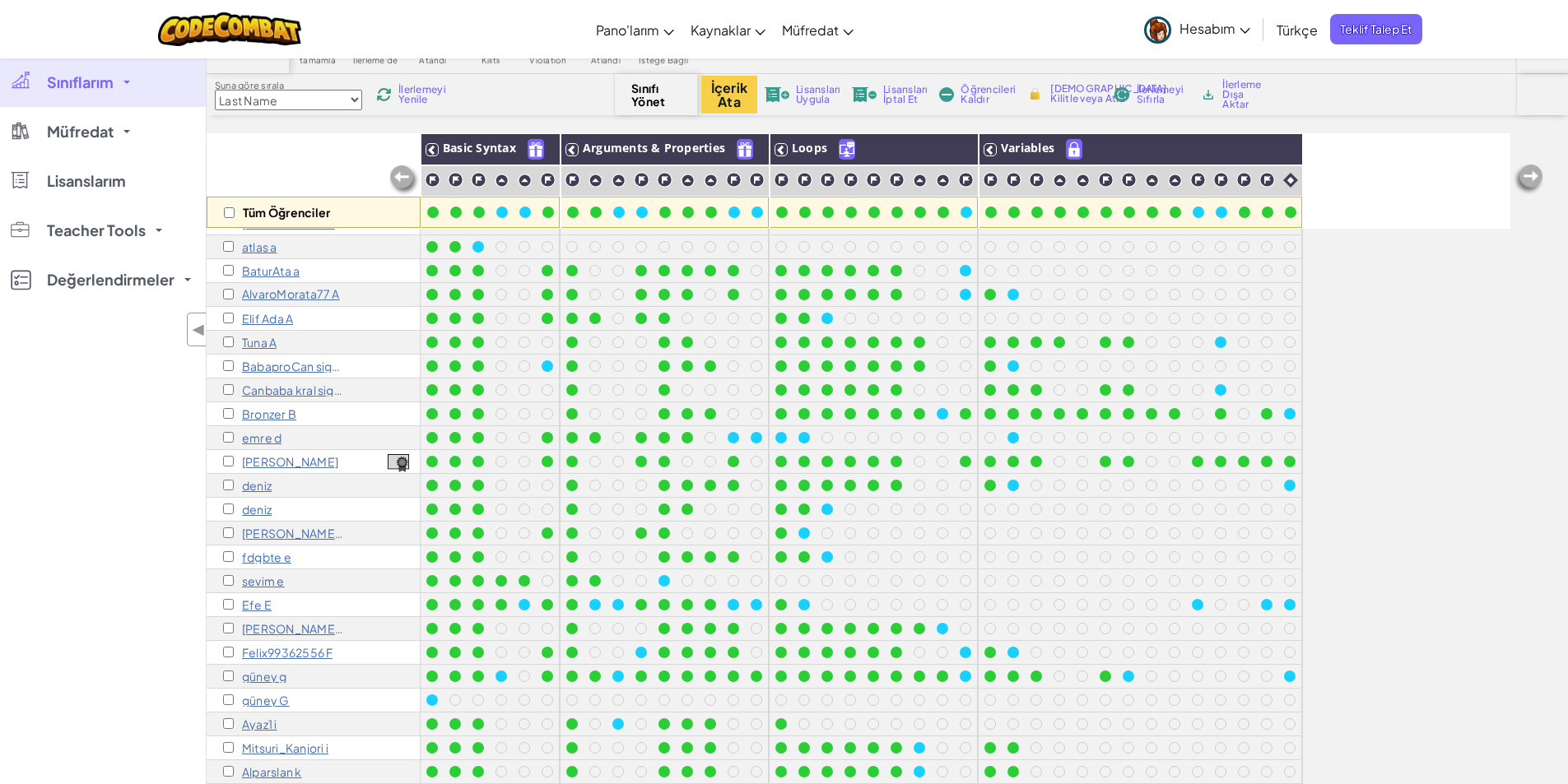
click at [269, 440] on p "emre d" at bounding box center [262, 437] width 40 height 14
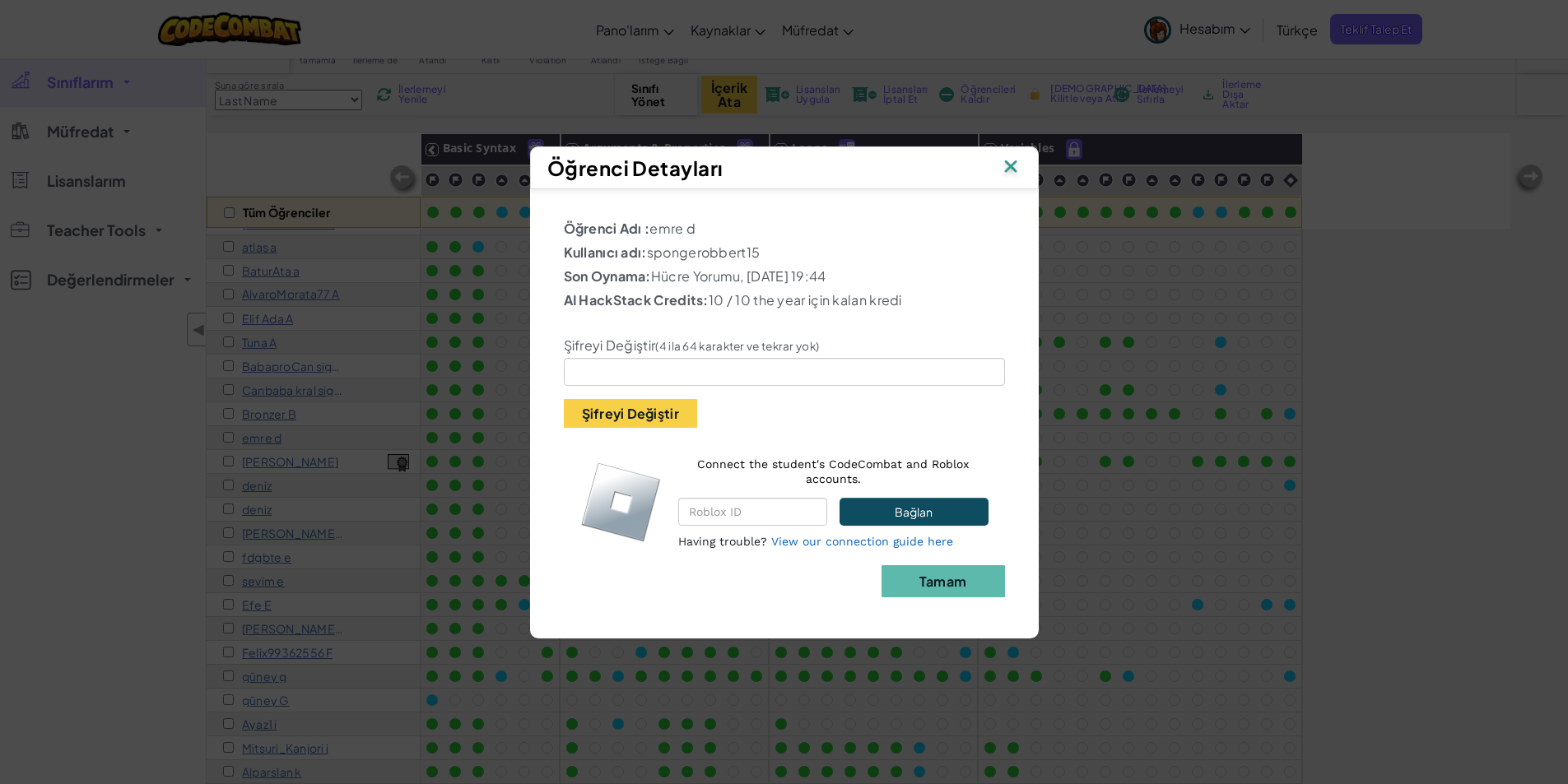
click at [998, 169] on div "Öğrenci Detayları" at bounding box center [784, 167] width 474 height 24
click at [1000, 169] on img at bounding box center [1011, 167] width 22 height 24
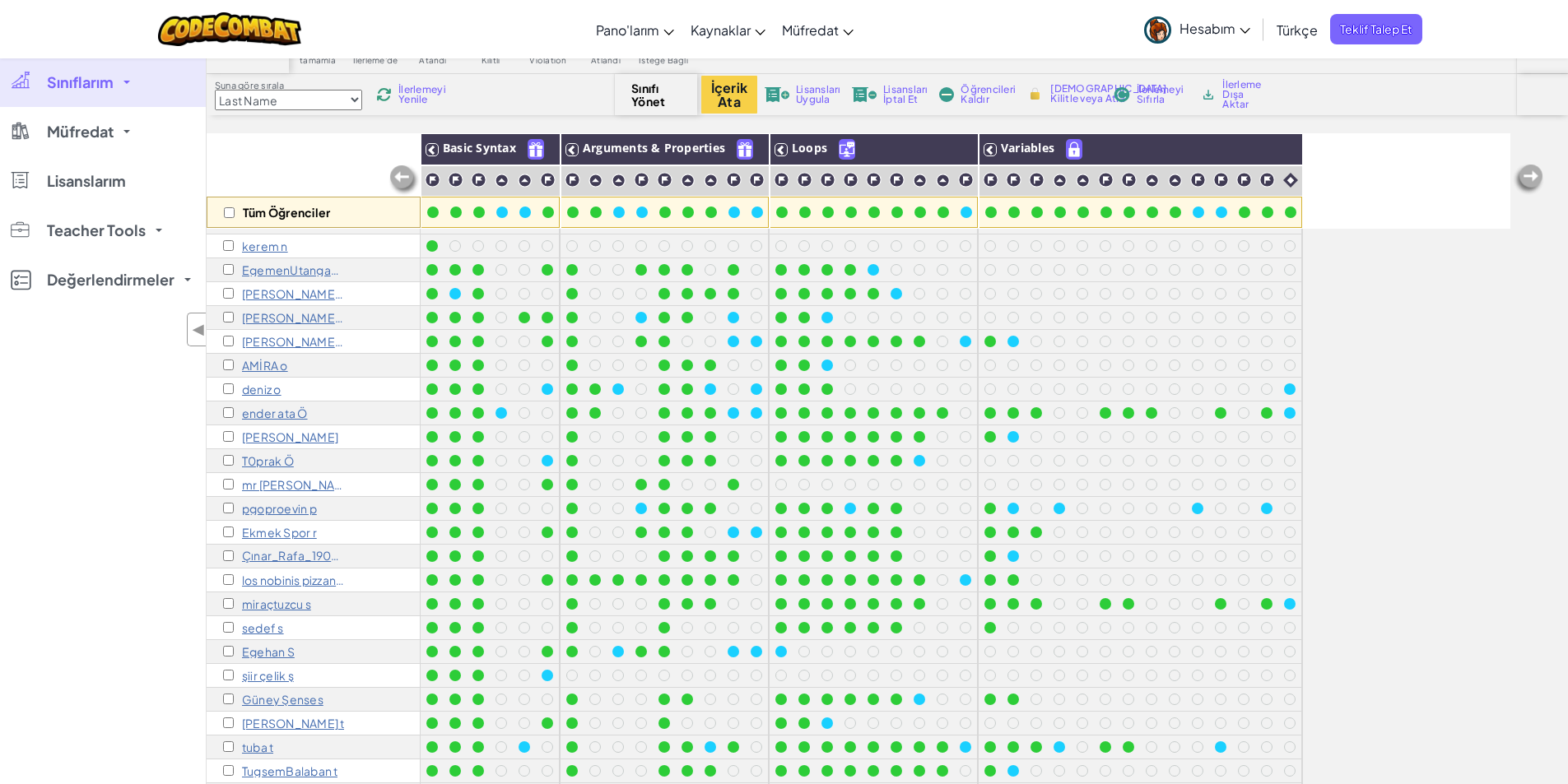
scroll to position [905, 0]
click at [293, 547] on p "Çınar_Rafa_1903 R" at bounding box center [293, 554] width 103 height 14
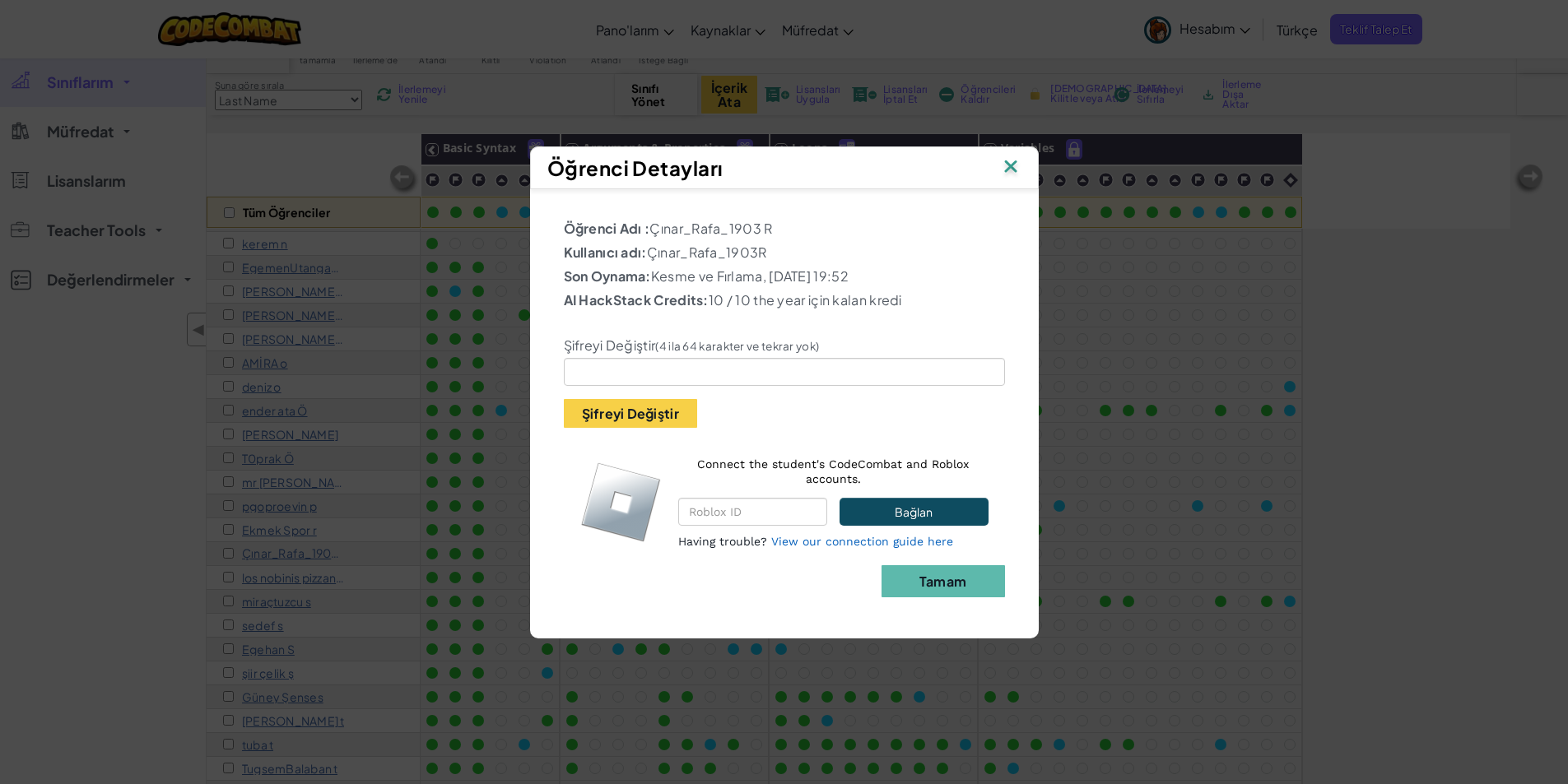
click at [1015, 160] on img at bounding box center [1011, 167] width 22 height 24
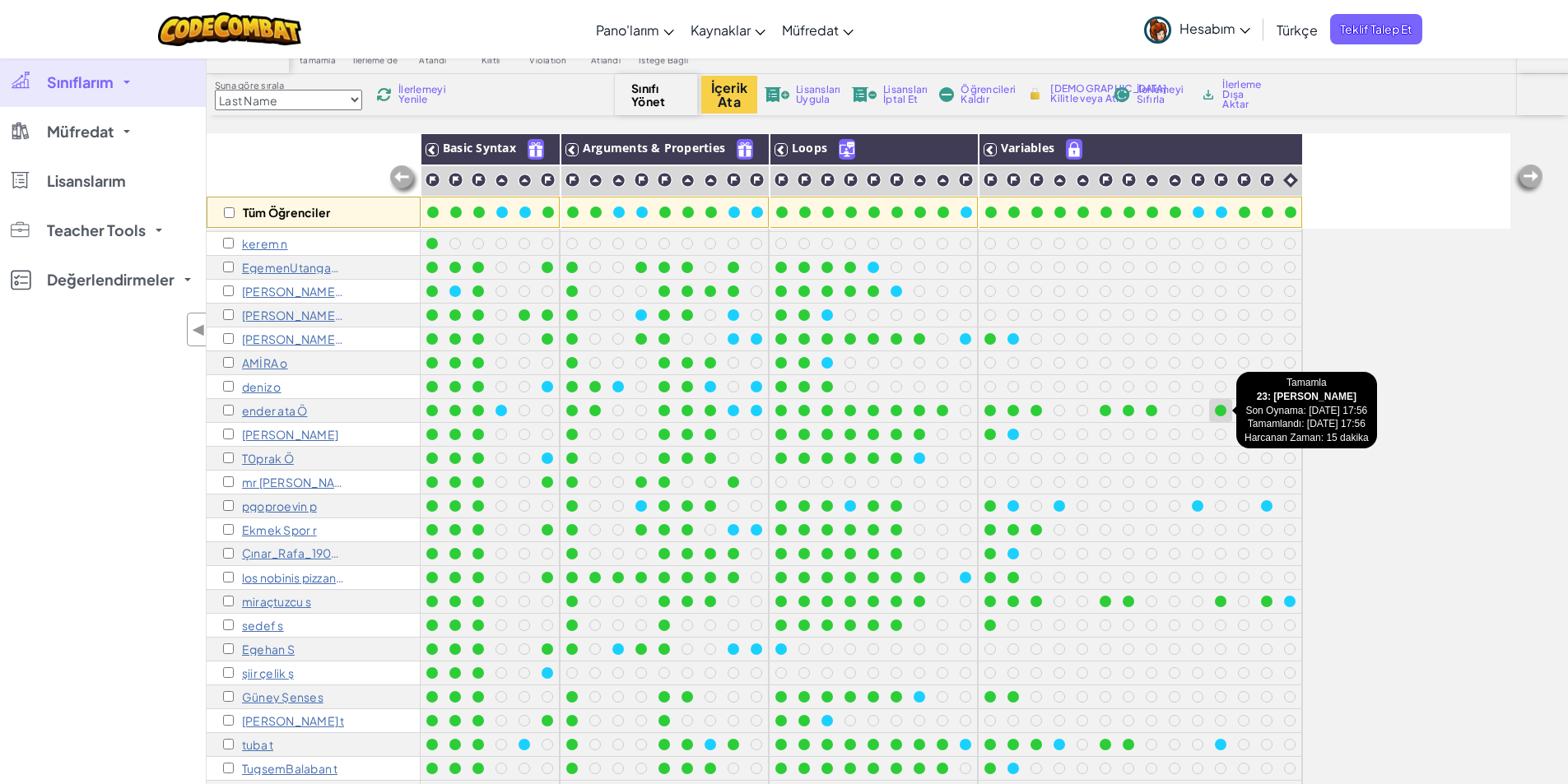
click at [1223, 413] on div at bounding box center [1220, 410] width 12 height 12
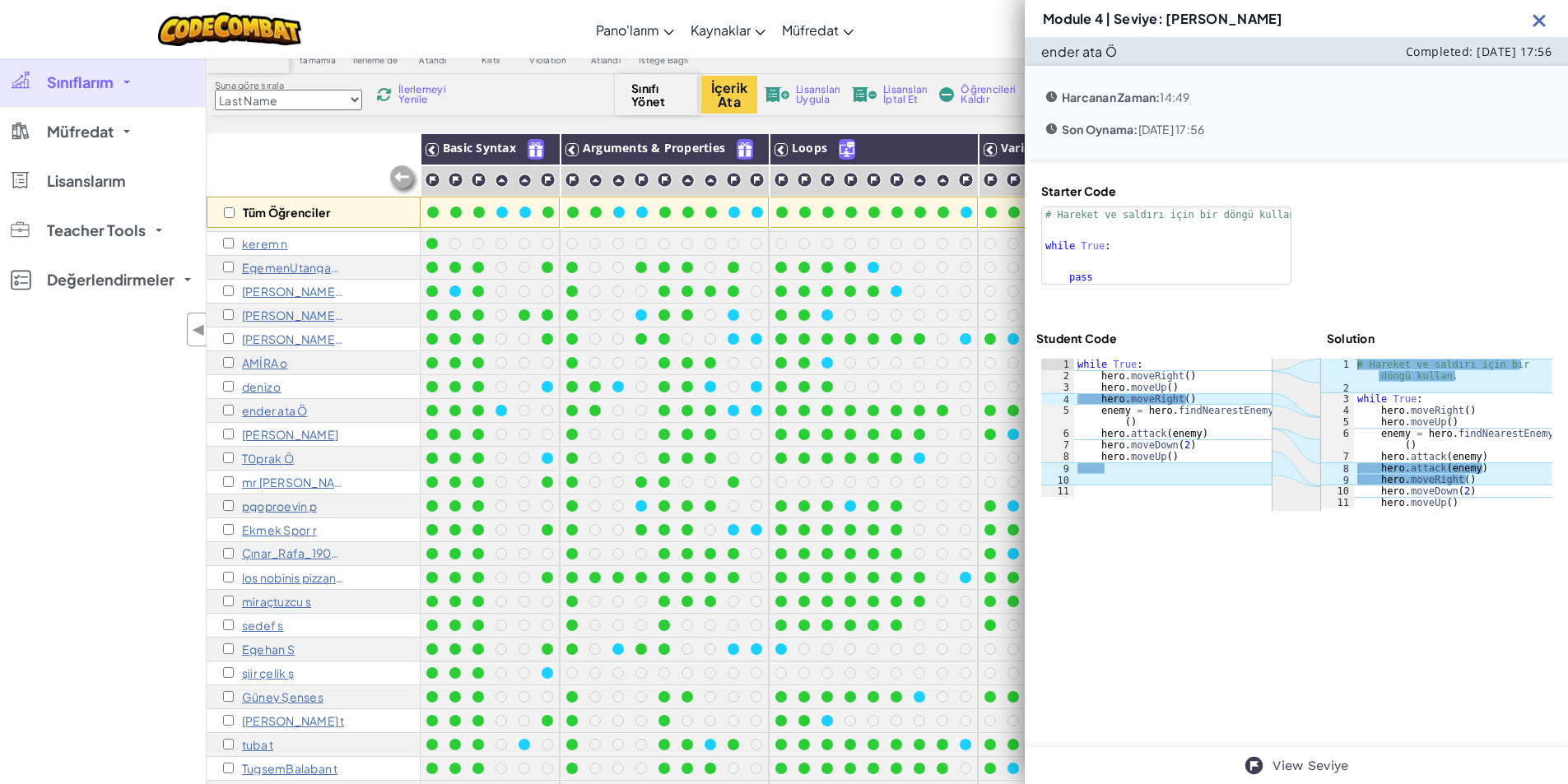
click at [1541, 22] on img at bounding box center [1539, 20] width 21 height 21
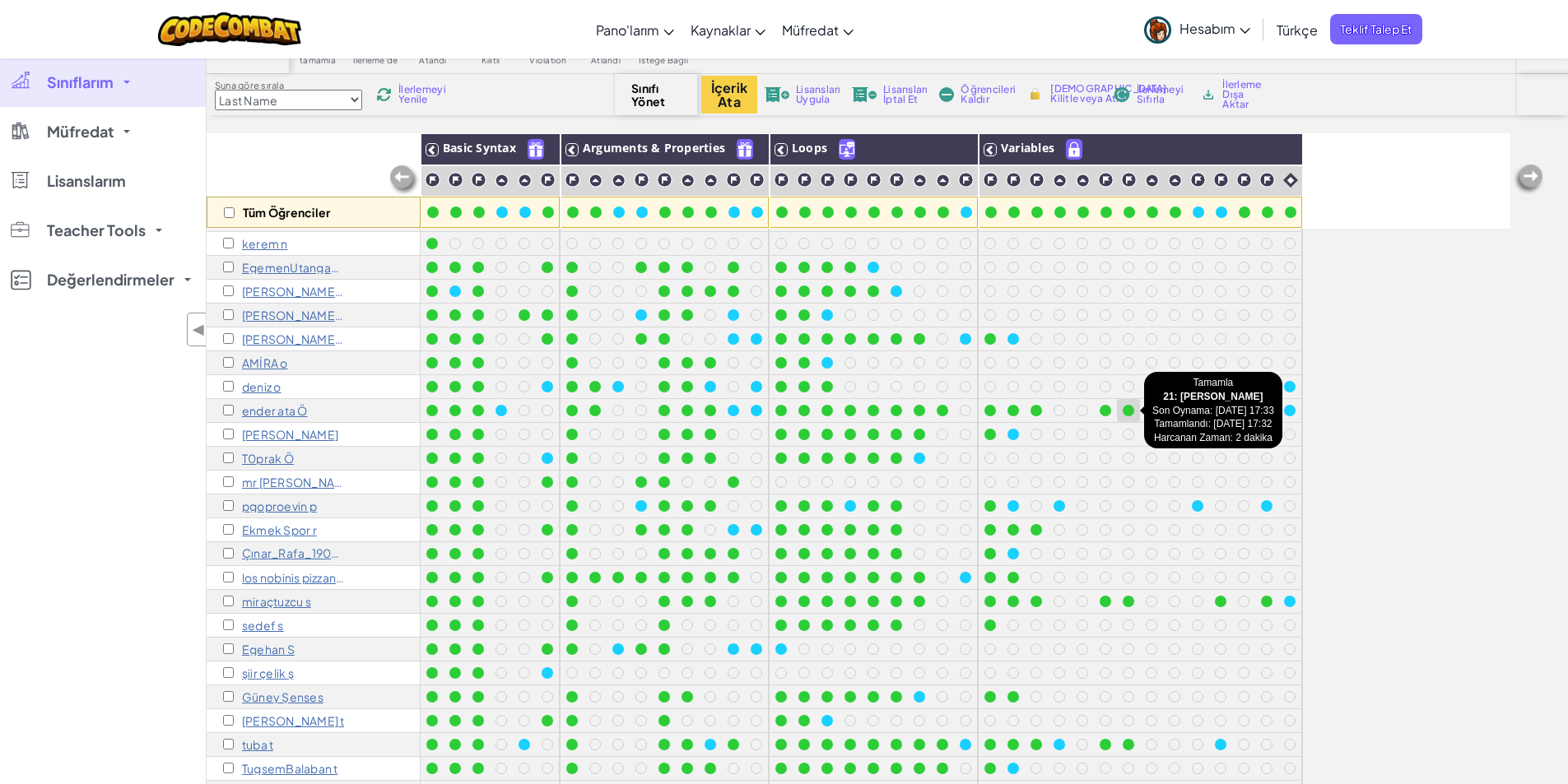
click at [1125, 408] on div at bounding box center [1129, 410] width 12 height 12
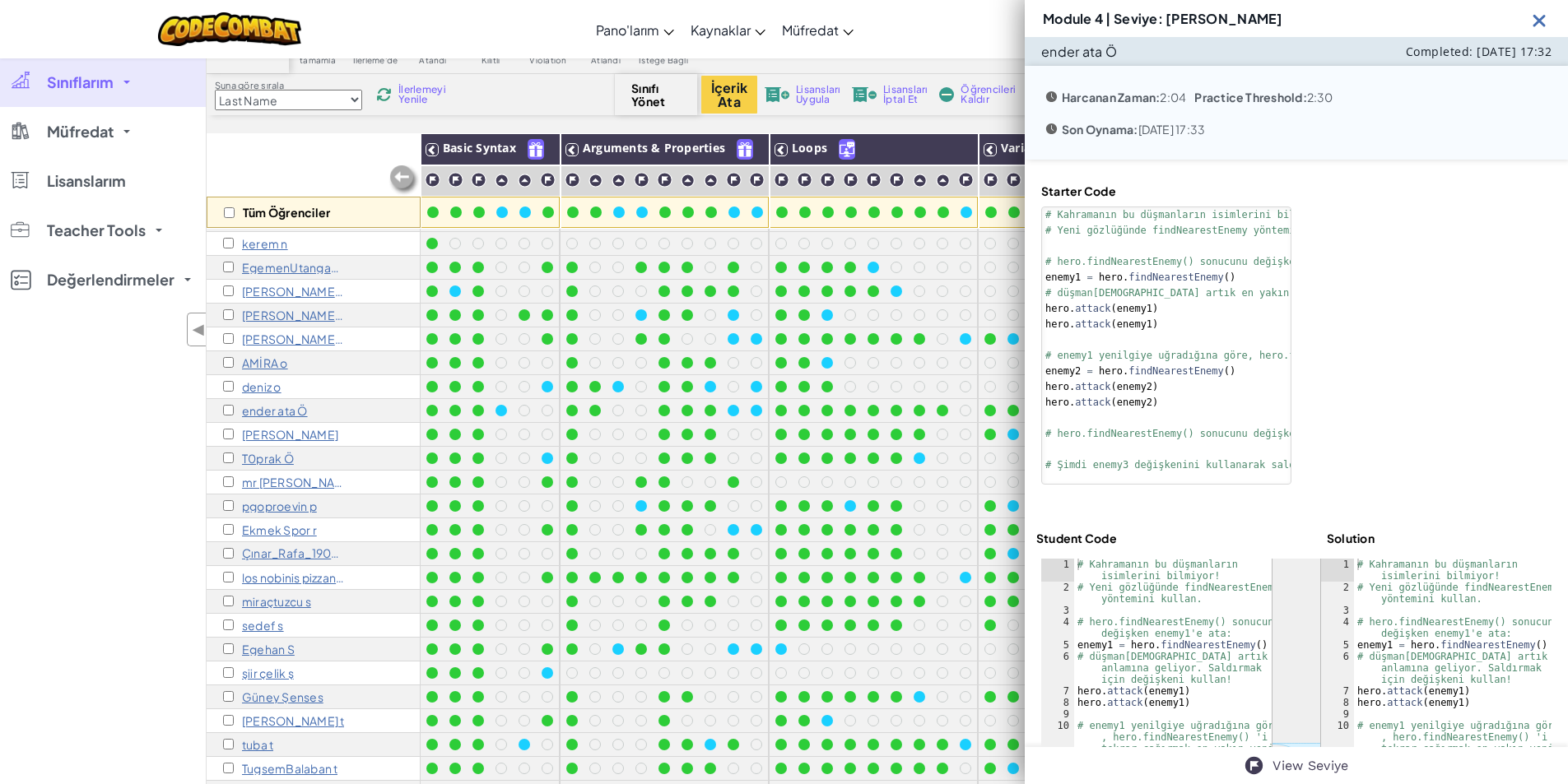
type textarea "enemy1 = hero.findNearestEnemy()"
drag, startPoint x: 1071, startPoint y: 270, endPoint x: 1134, endPoint y: 269, distance: 63.0
click at [1134, 269] on div "# Kahramanın bu düşmanların isimlerini bilmiyor! # Yeni gözlüğünde findNearestE…" at bounding box center [1379, 355] width 675 height 297
click at [1395, 514] on div "Starter Code enemy1 = hero.findNearestEnemy() 1 2 3 4 5 6 7 8 9 10 11 12 13 14 …" at bounding box center [1297, 538] width 543 height 757
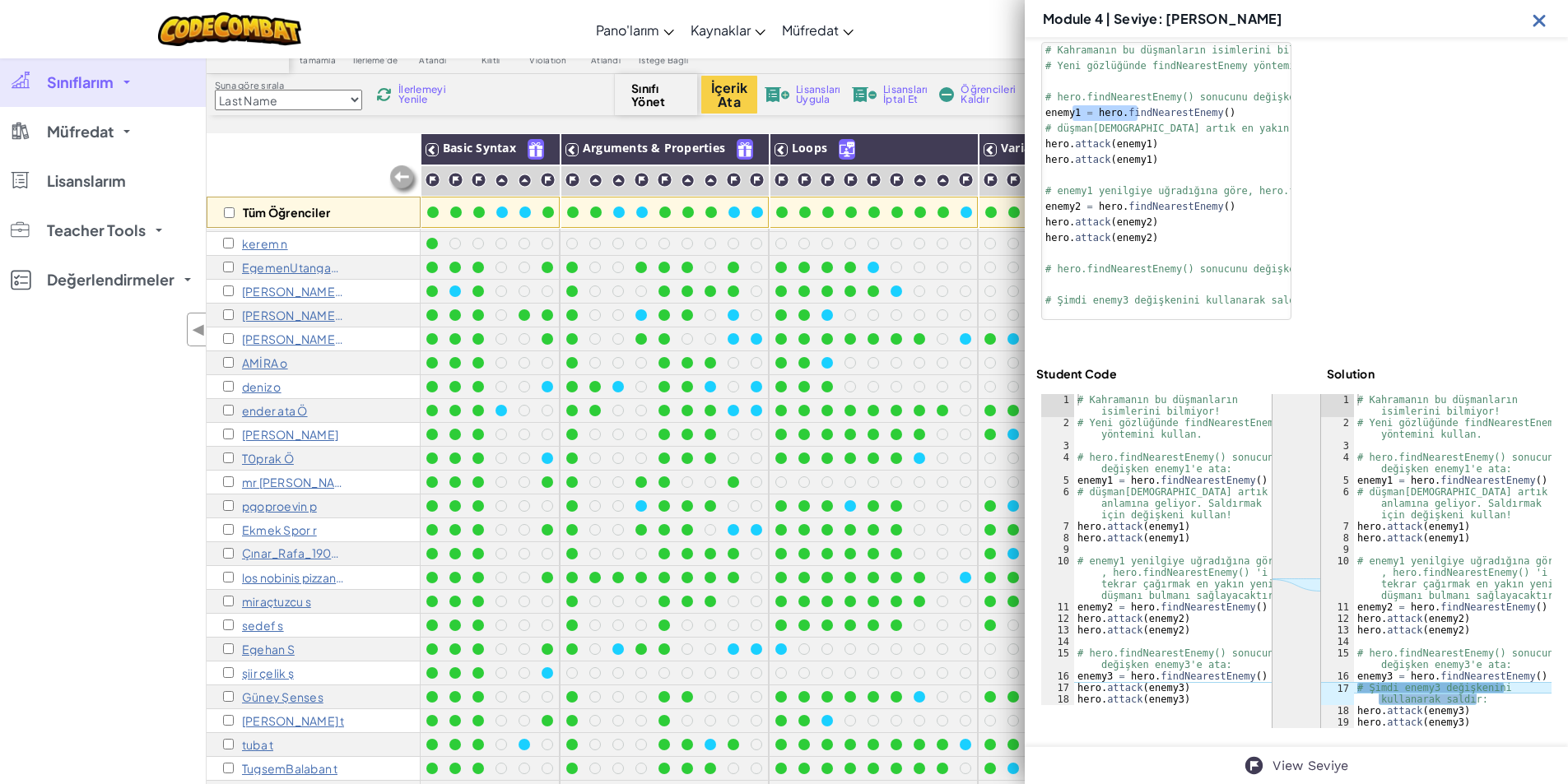
scroll to position [170, 0]
click at [1543, 23] on img at bounding box center [1539, 20] width 21 height 21
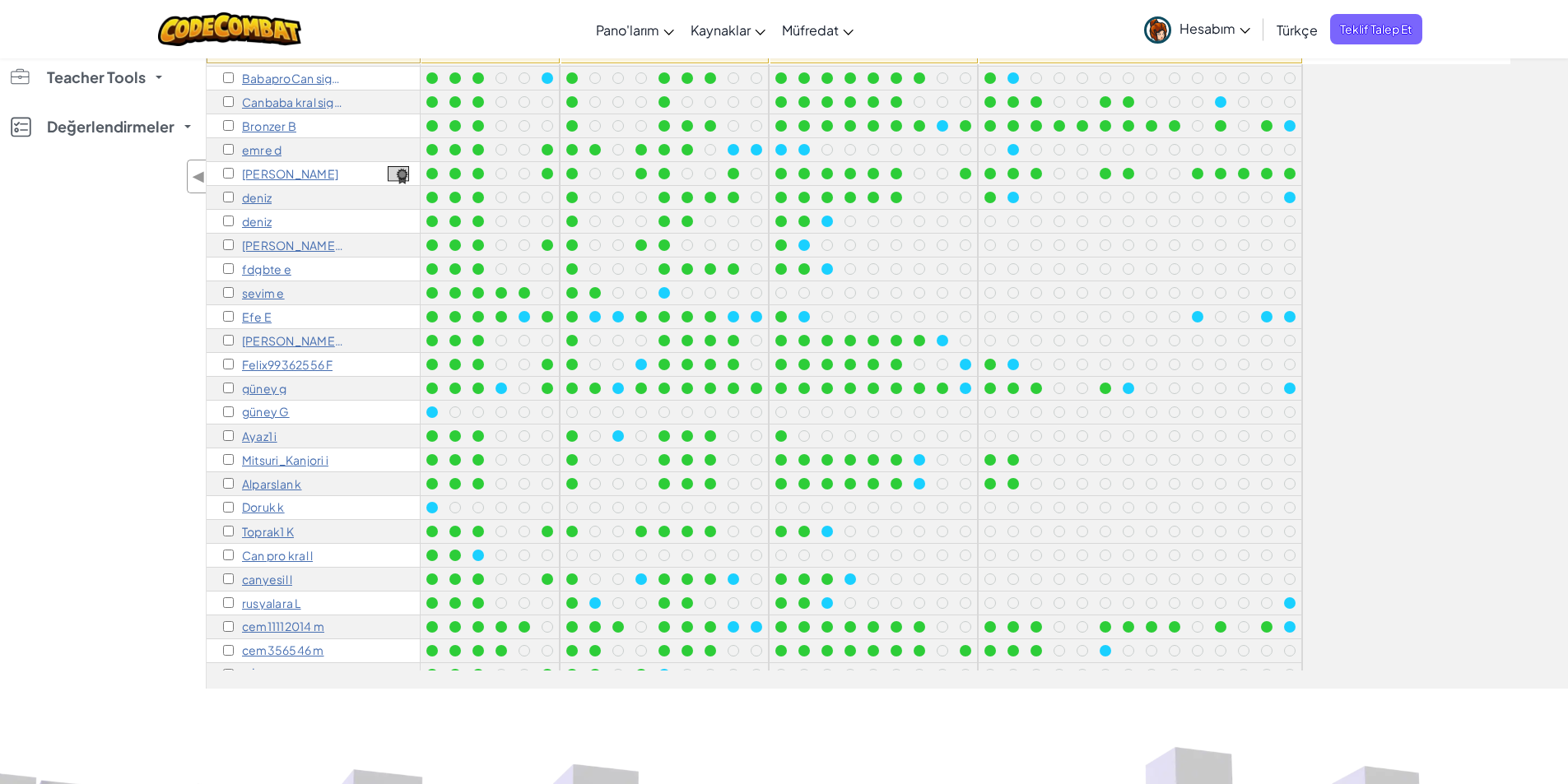
scroll to position [197, 0]
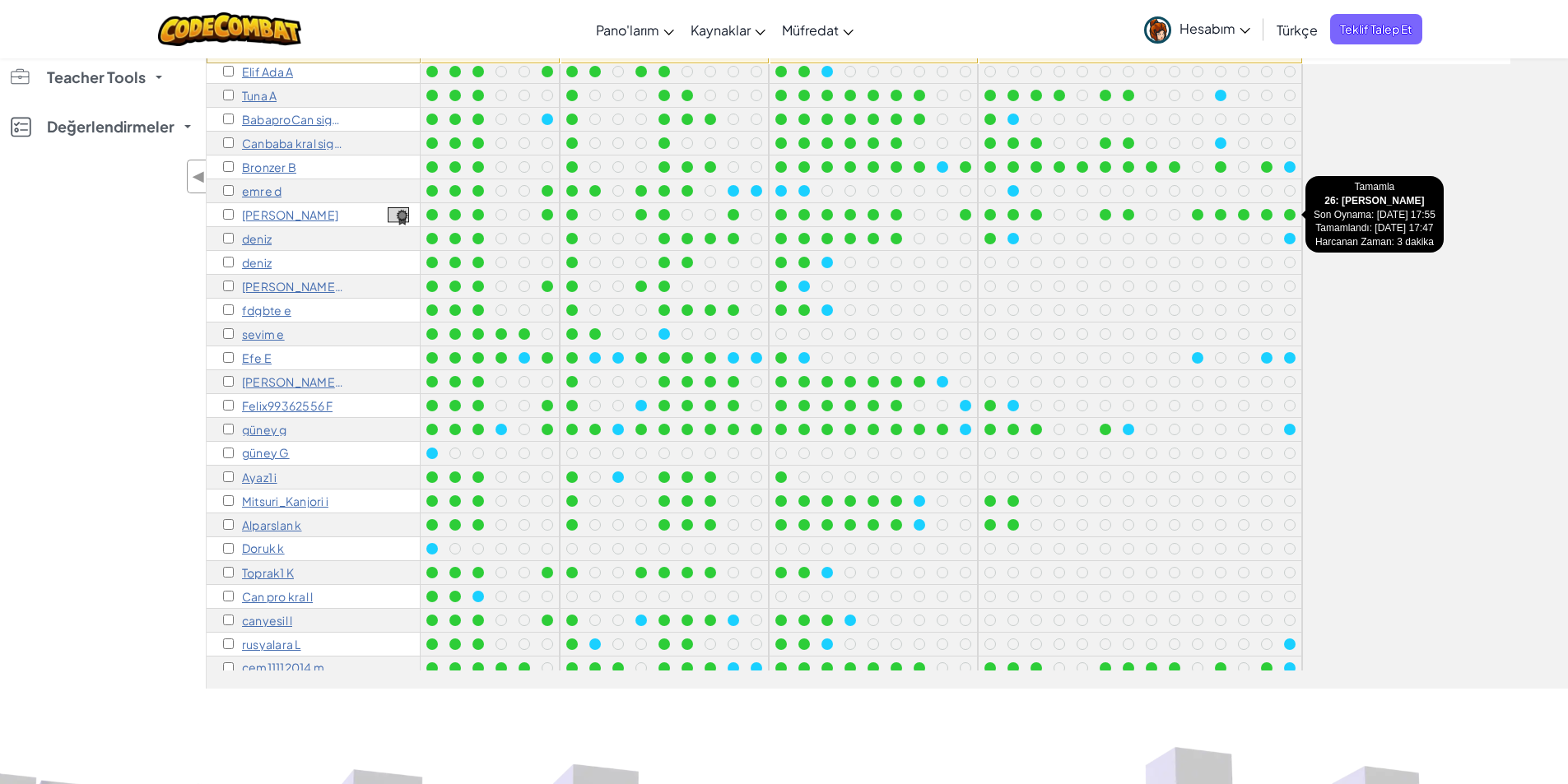
click at [1290, 217] on div at bounding box center [1289, 214] width 12 height 12
click at [1290, 214] on div at bounding box center [1289, 214] width 12 height 12
click at [1290, 240] on div at bounding box center [1289, 239] width 12 height 12
click at [1285, 214] on div at bounding box center [1289, 214] width 12 height 12
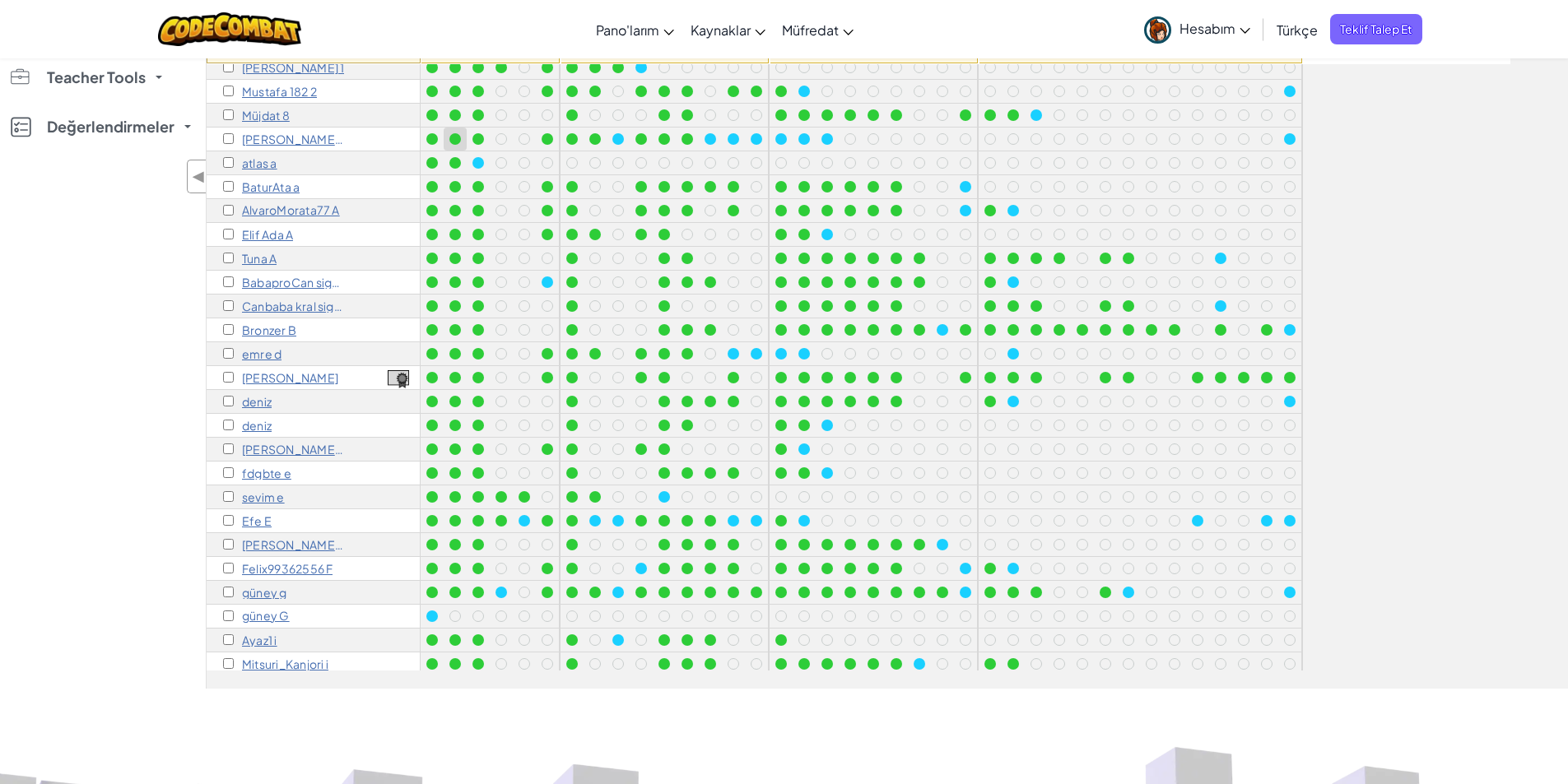
scroll to position [32, 0]
click at [265, 256] on p "Tuna A" at bounding box center [260, 260] width 35 height 14
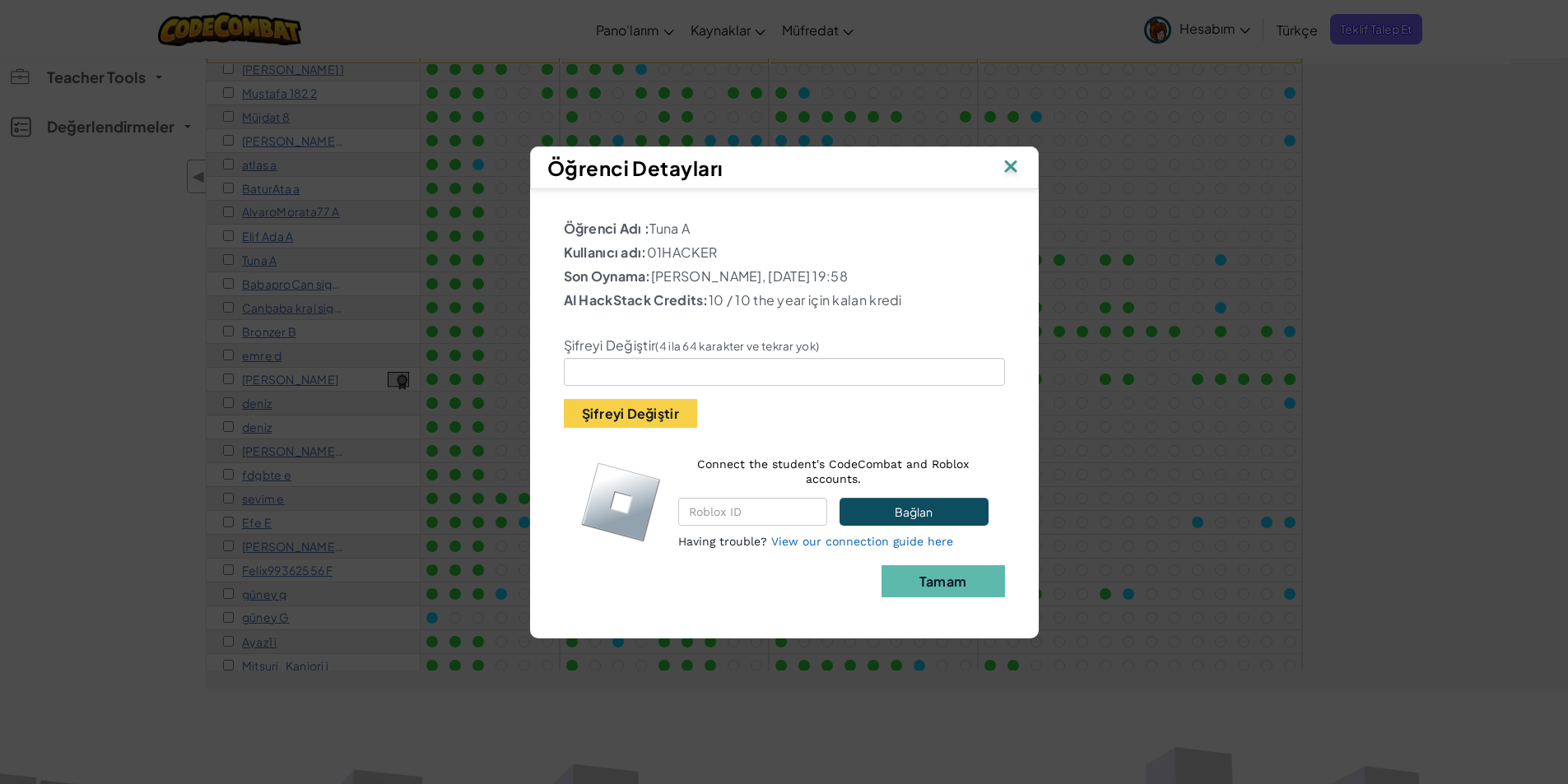
click at [1017, 170] on img at bounding box center [1011, 167] width 22 height 24
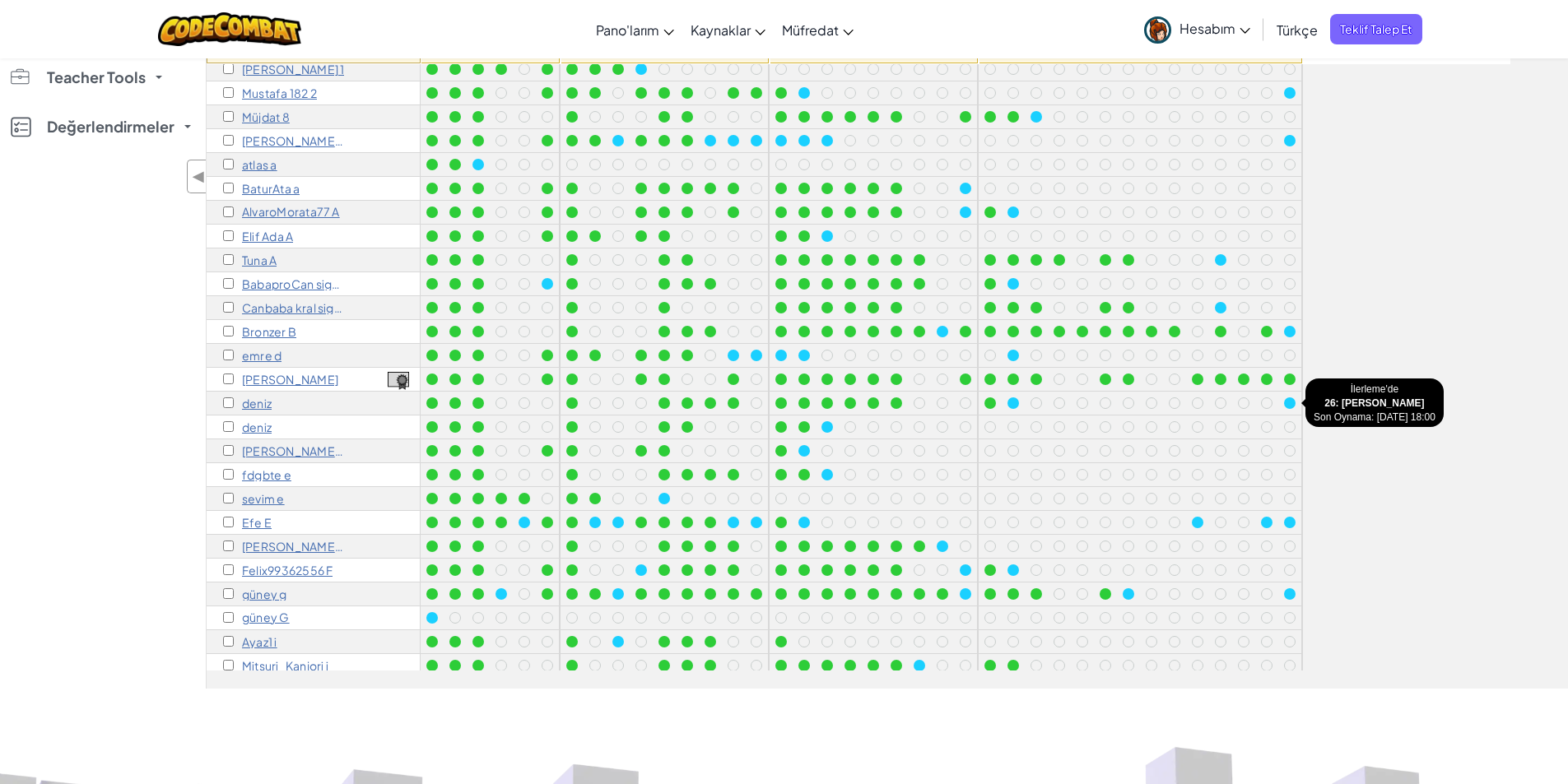
click at [1292, 400] on div at bounding box center [1289, 403] width 12 height 12
click at [1289, 377] on div at bounding box center [1289, 379] width 12 height 12
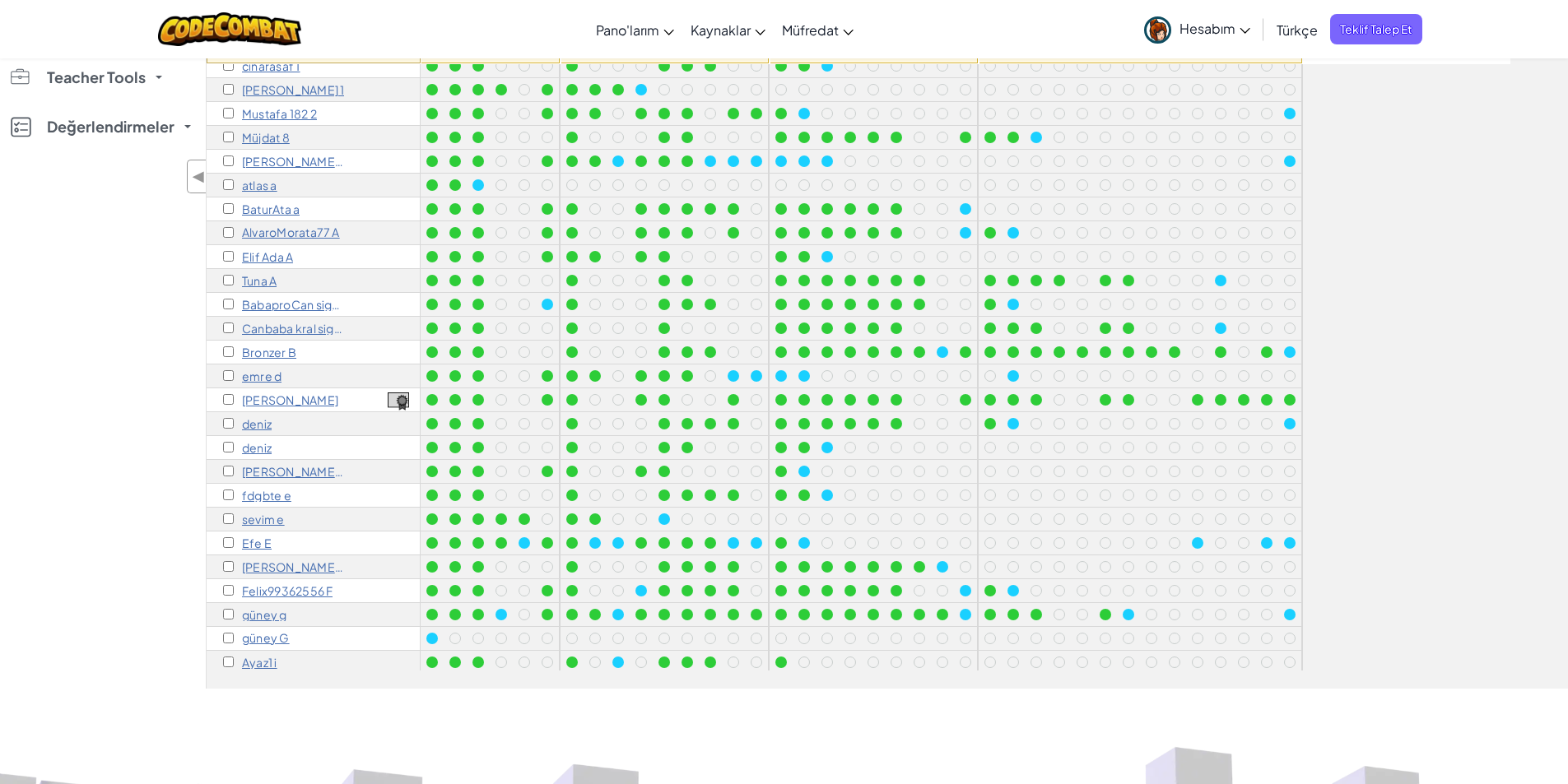
scroll to position [0, 0]
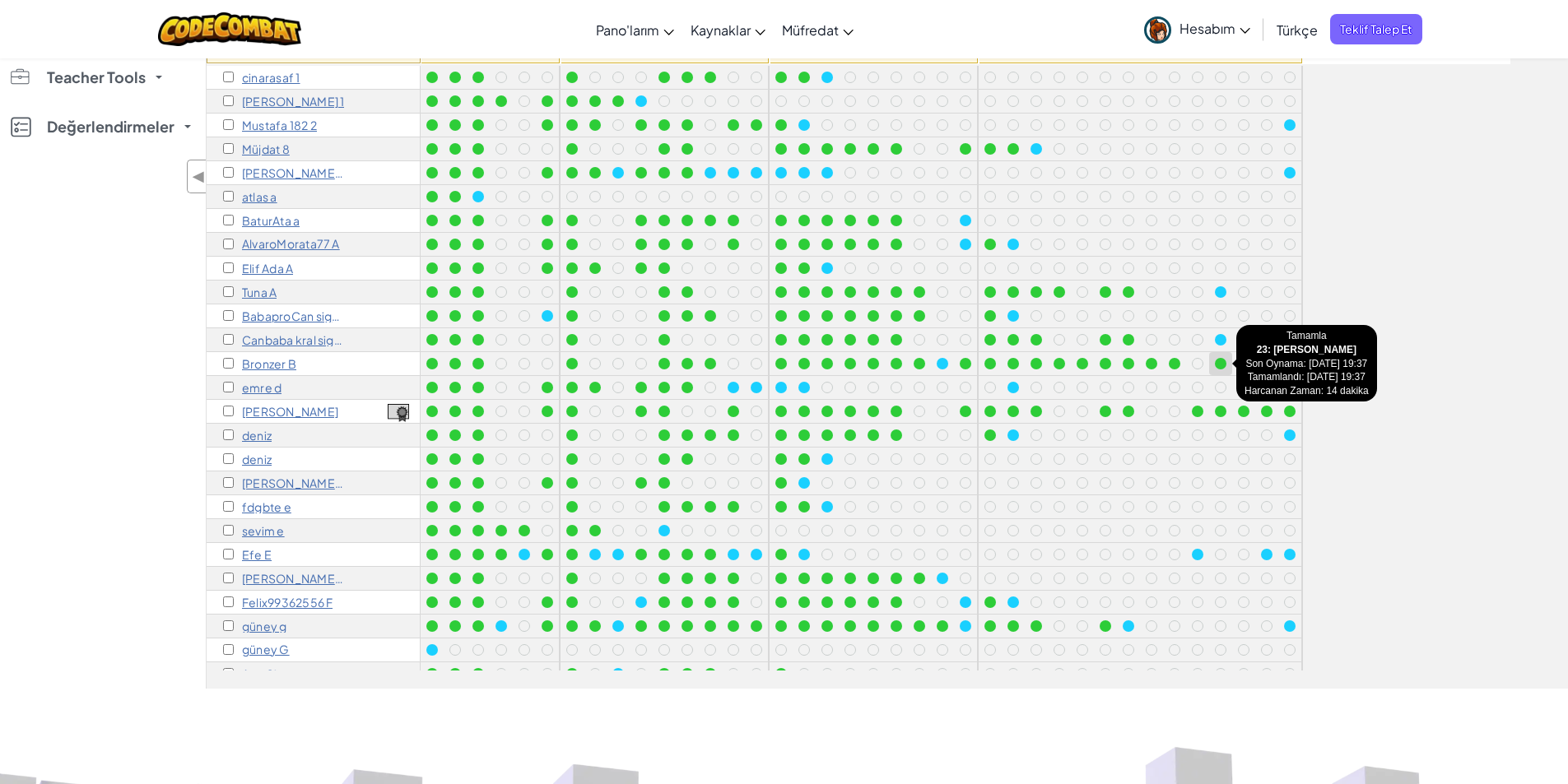
click at [1223, 365] on div at bounding box center [1220, 363] width 12 height 12
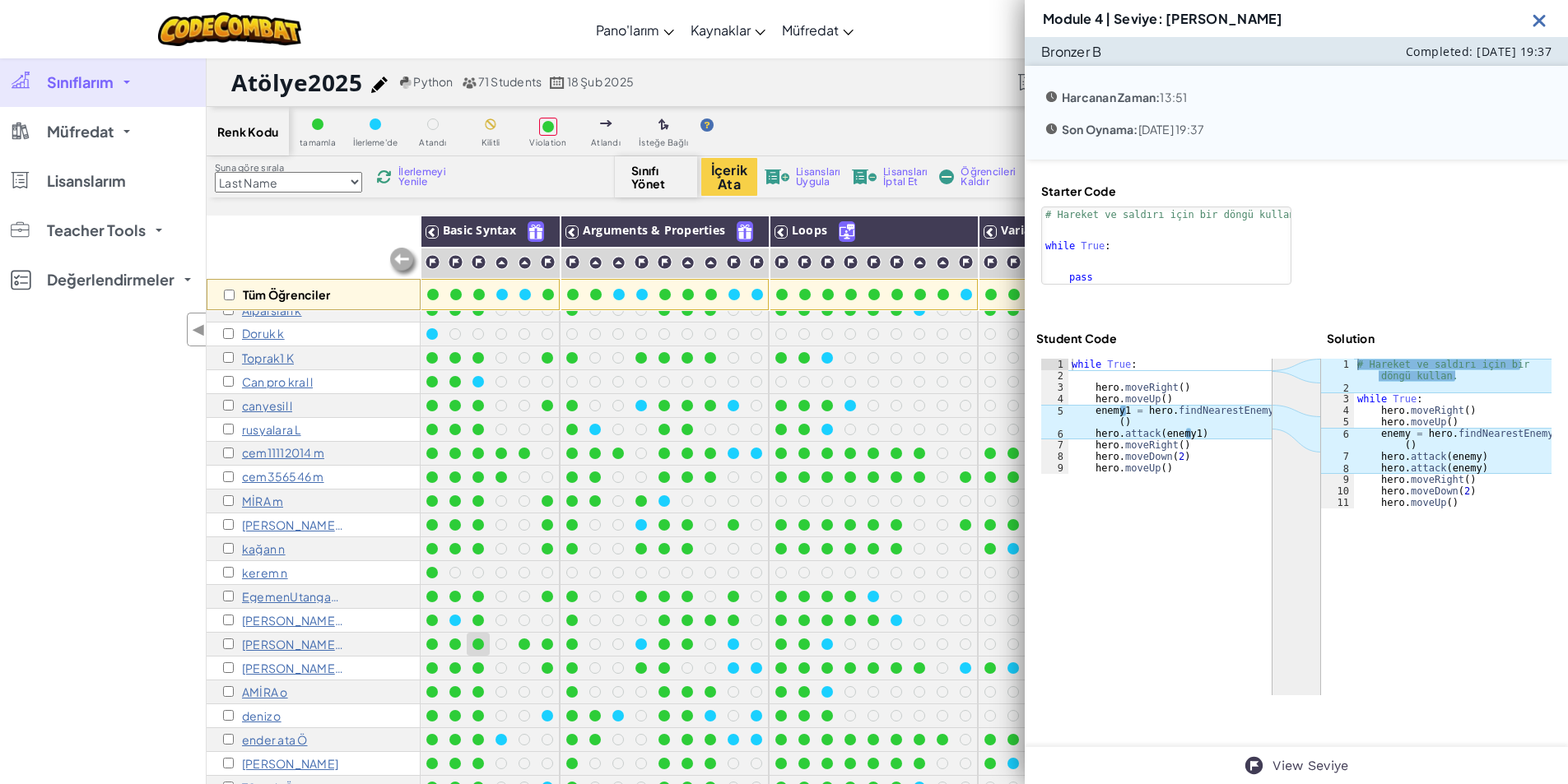
scroll to position [608, 0]
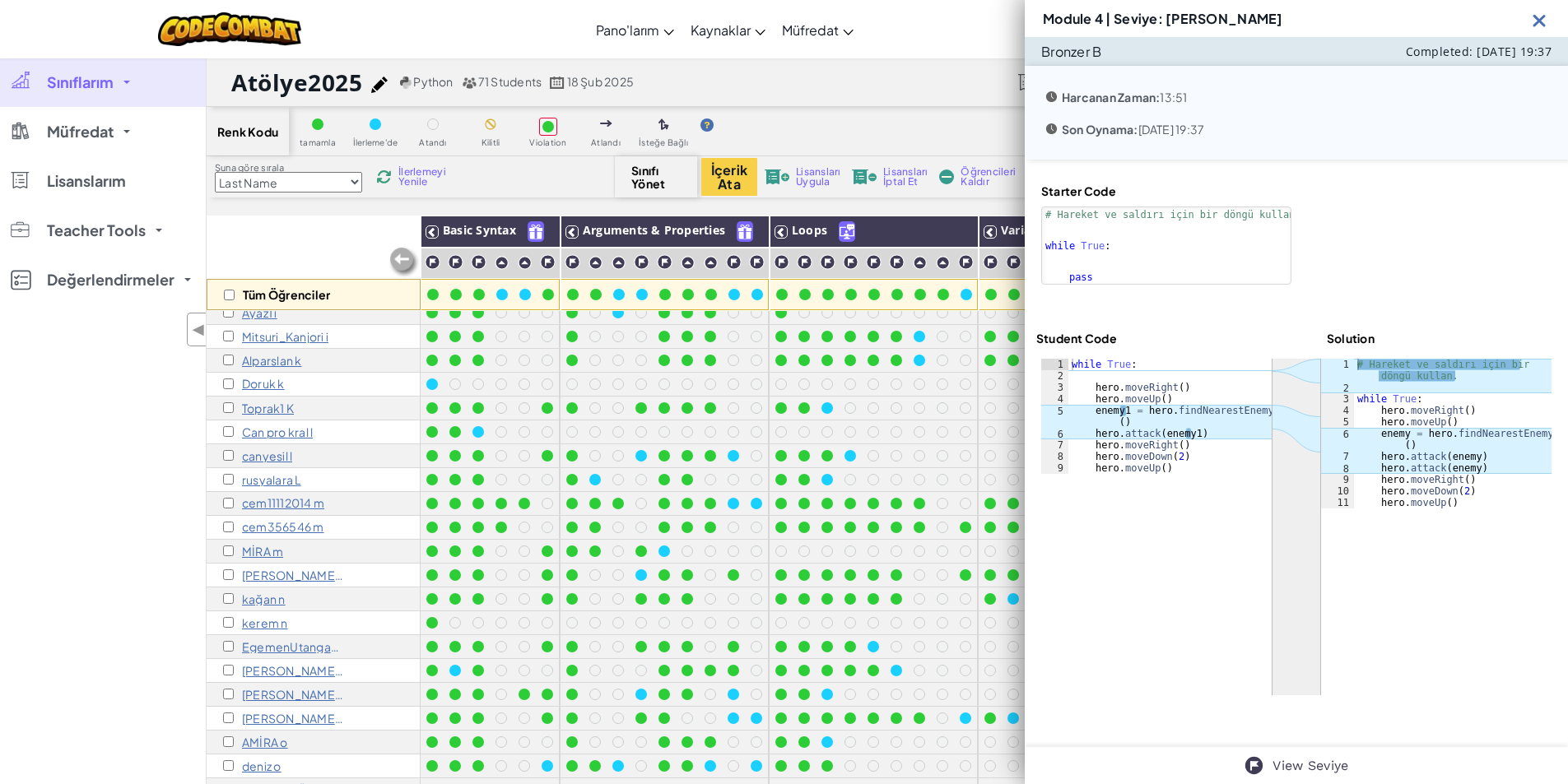
click at [1539, 24] on img at bounding box center [1539, 20] width 21 height 21
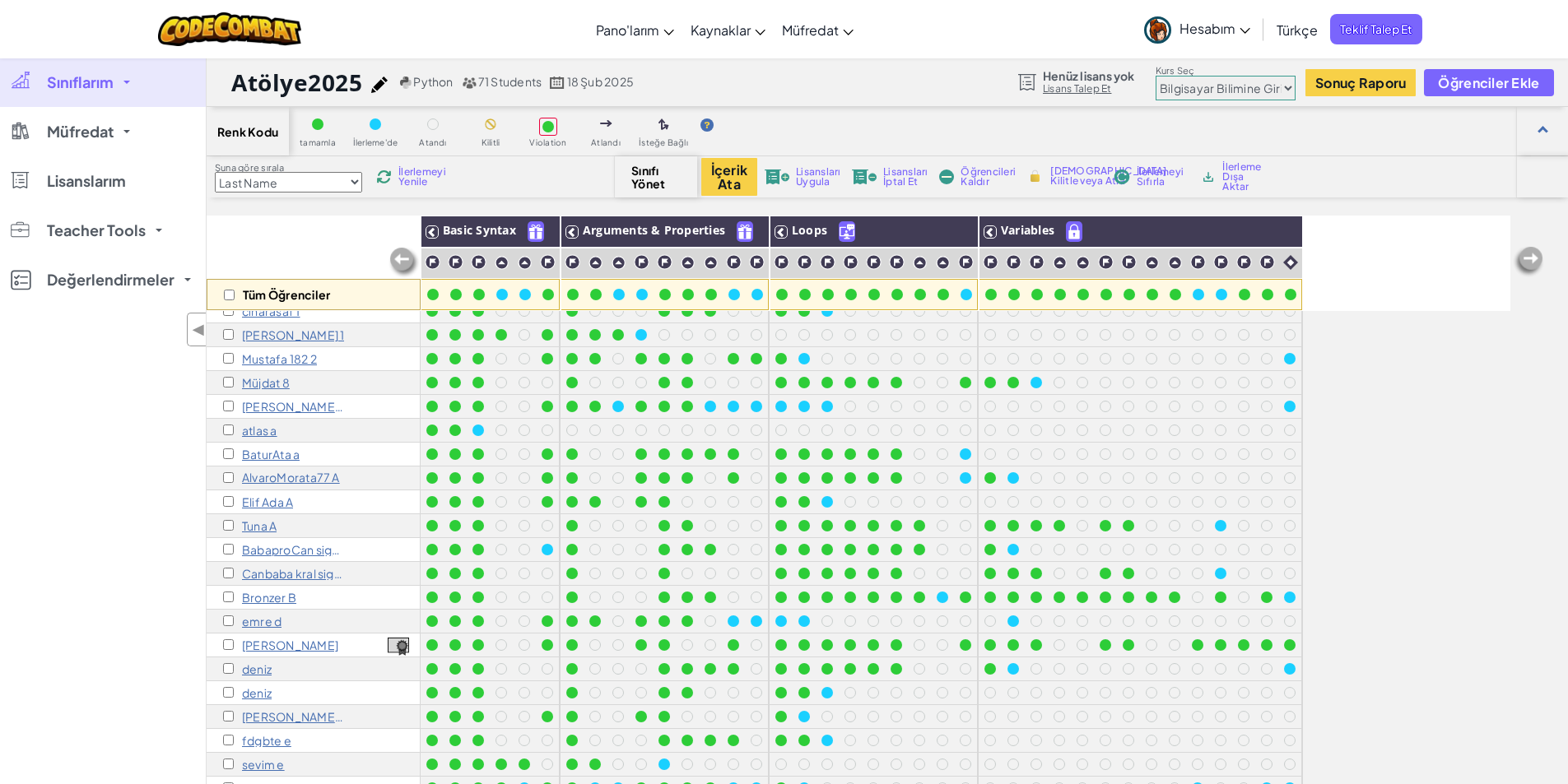
scroll to position [0, 0]
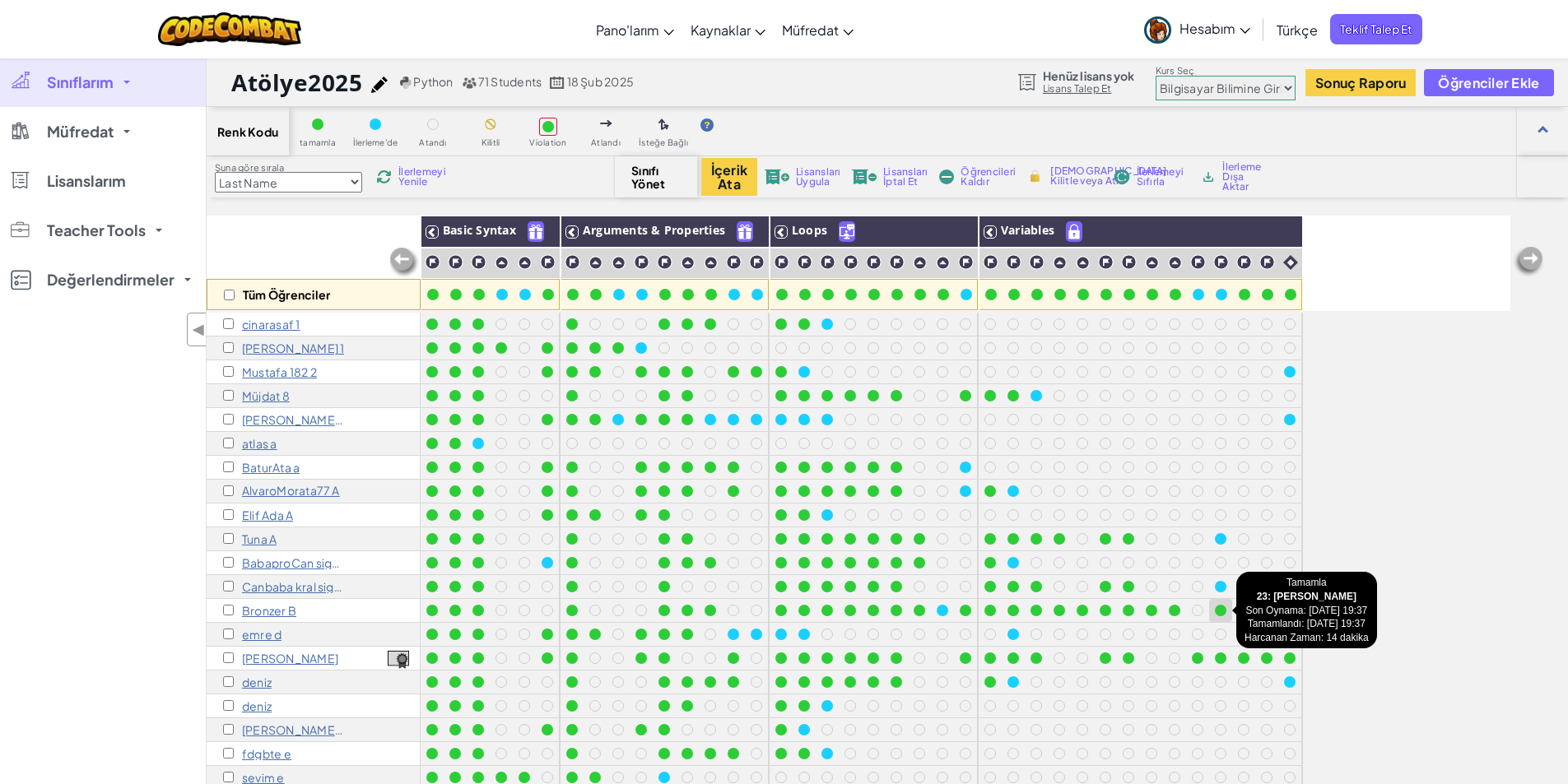
click at [1220, 612] on div at bounding box center [1220, 610] width 12 height 12
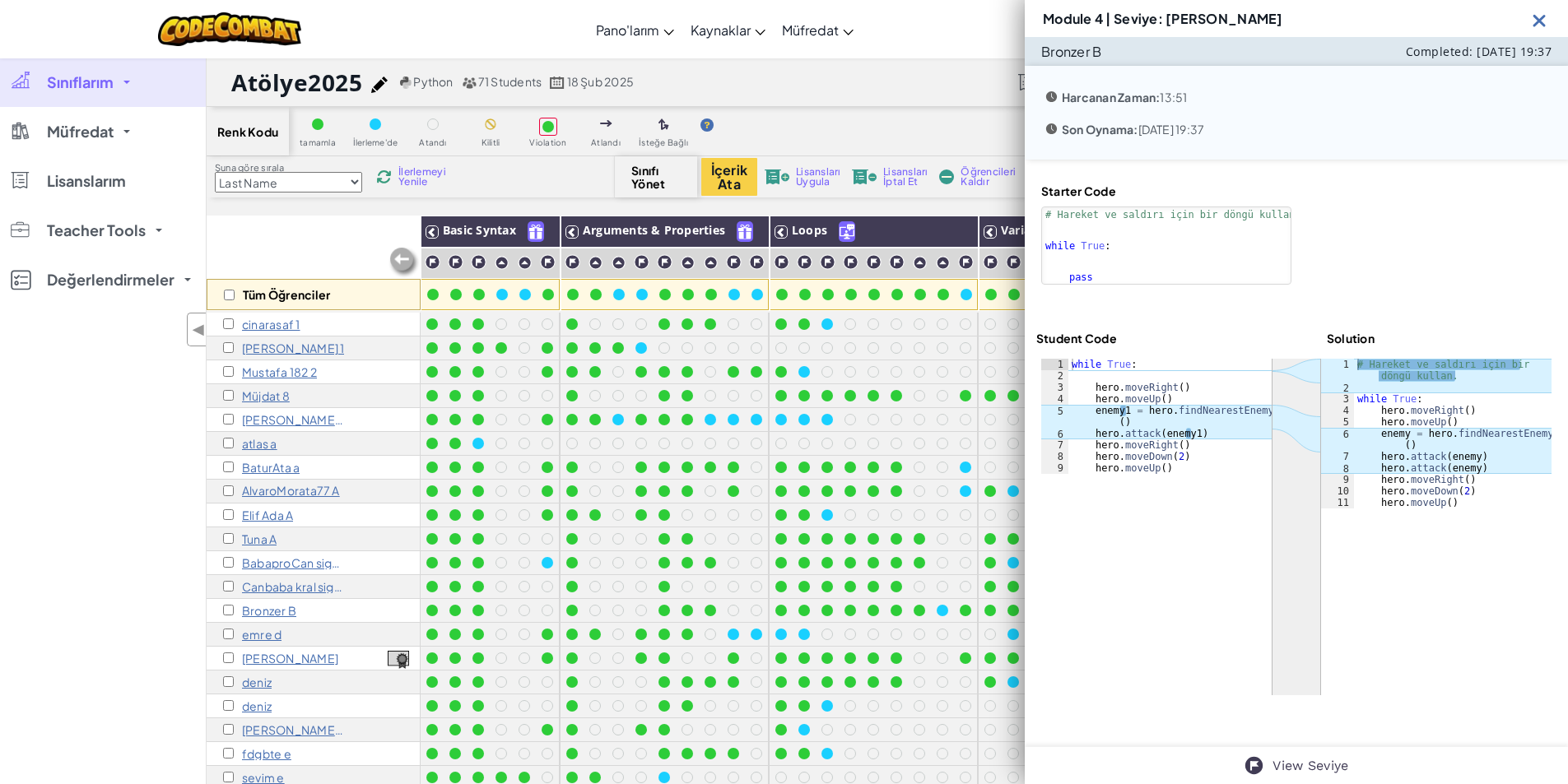
drag, startPoint x: 1467, startPoint y: 507, endPoint x: 1389, endPoint y: 405, distance: 128.4
click at [1389, 405] on div "ההההההההההההההההההההההההההההההההההההההההההההההההההההההההההההההההההההההההההההההה…" at bounding box center [1297, 526] width 510 height 337
click at [1531, 25] on img at bounding box center [1539, 20] width 21 height 21
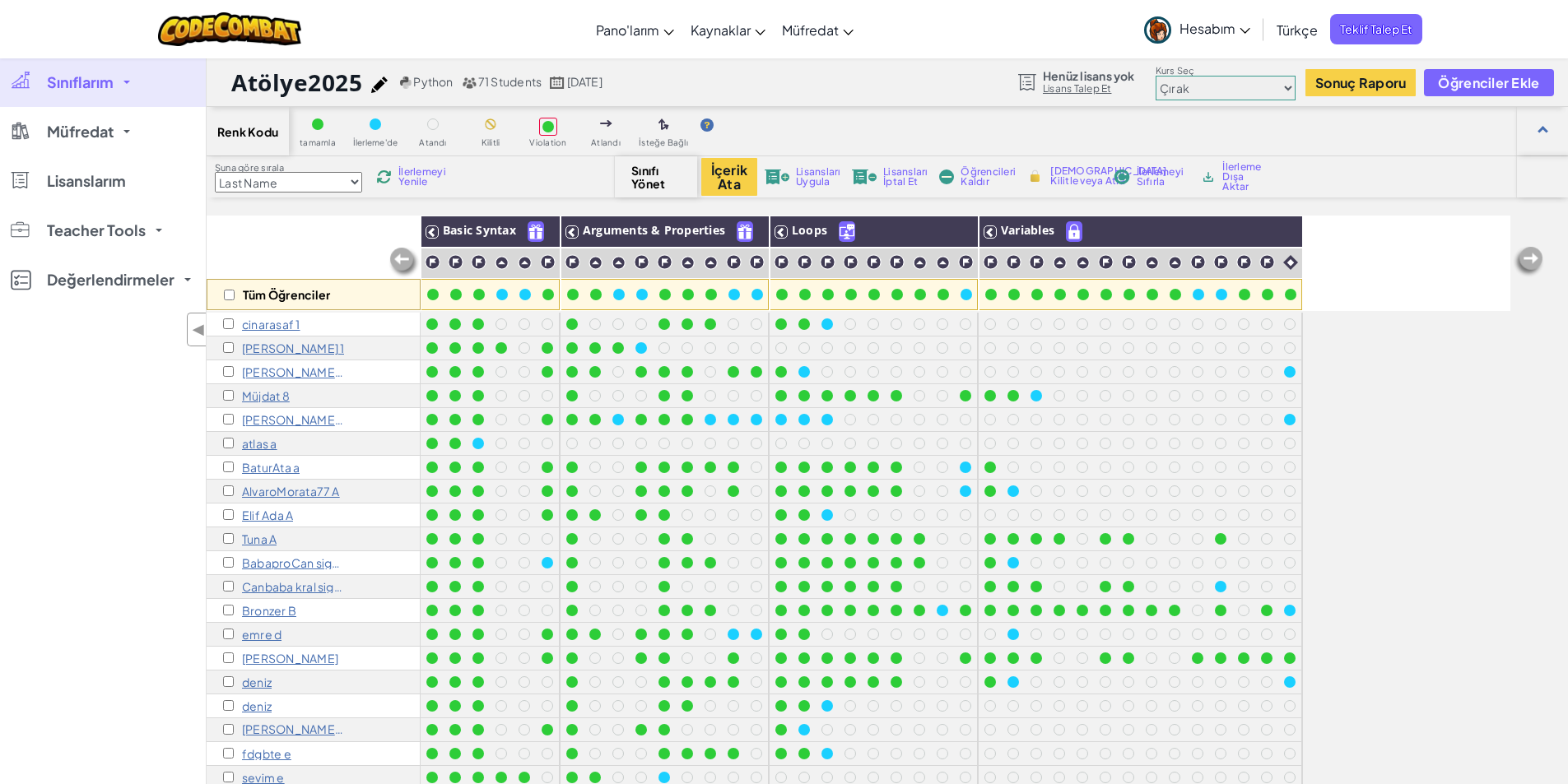
click at [268, 534] on p "Tuna A" at bounding box center [260, 539] width 35 height 14
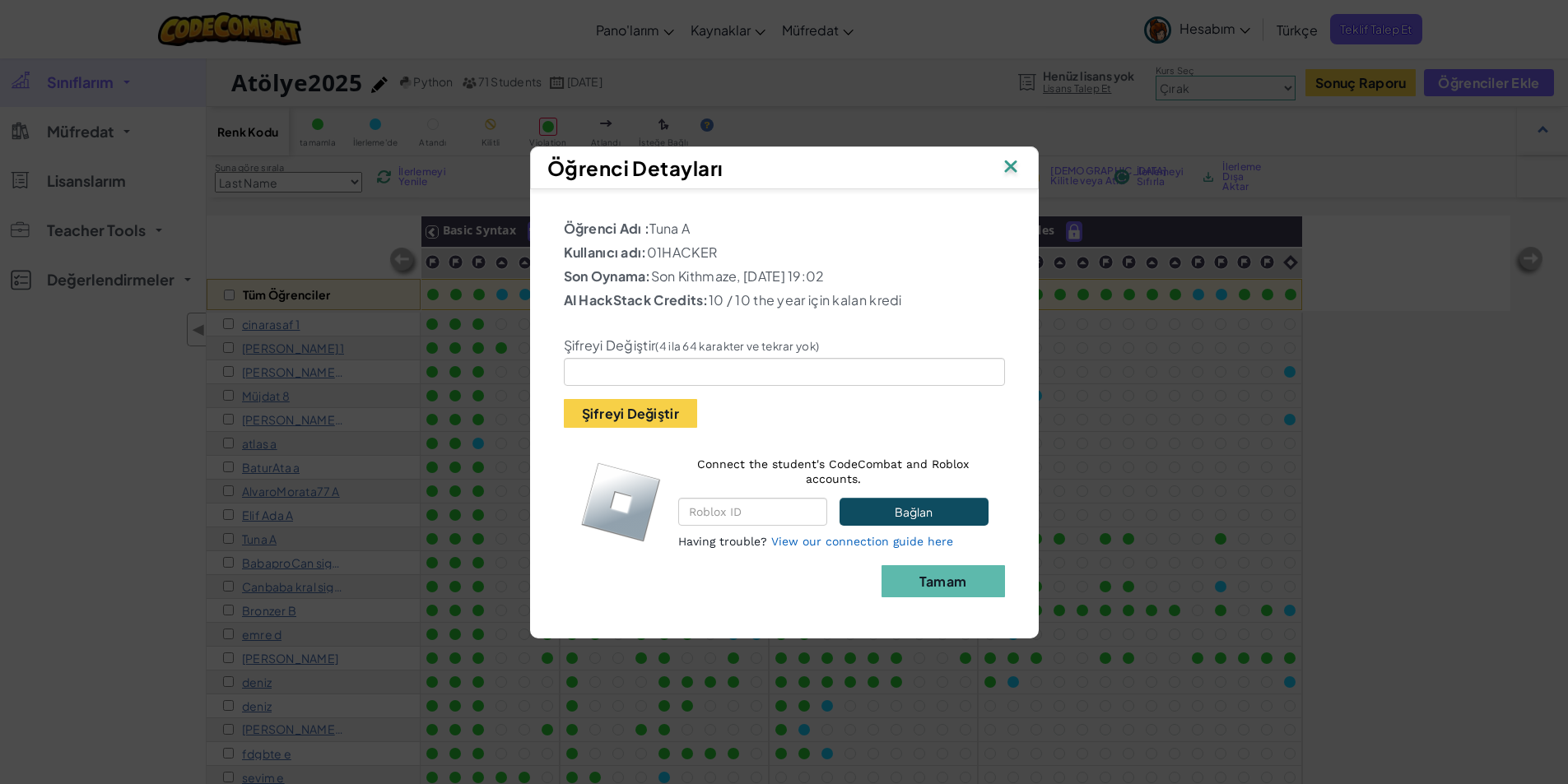
click at [1014, 171] on img at bounding box center [1011, 167] width 22 height 24
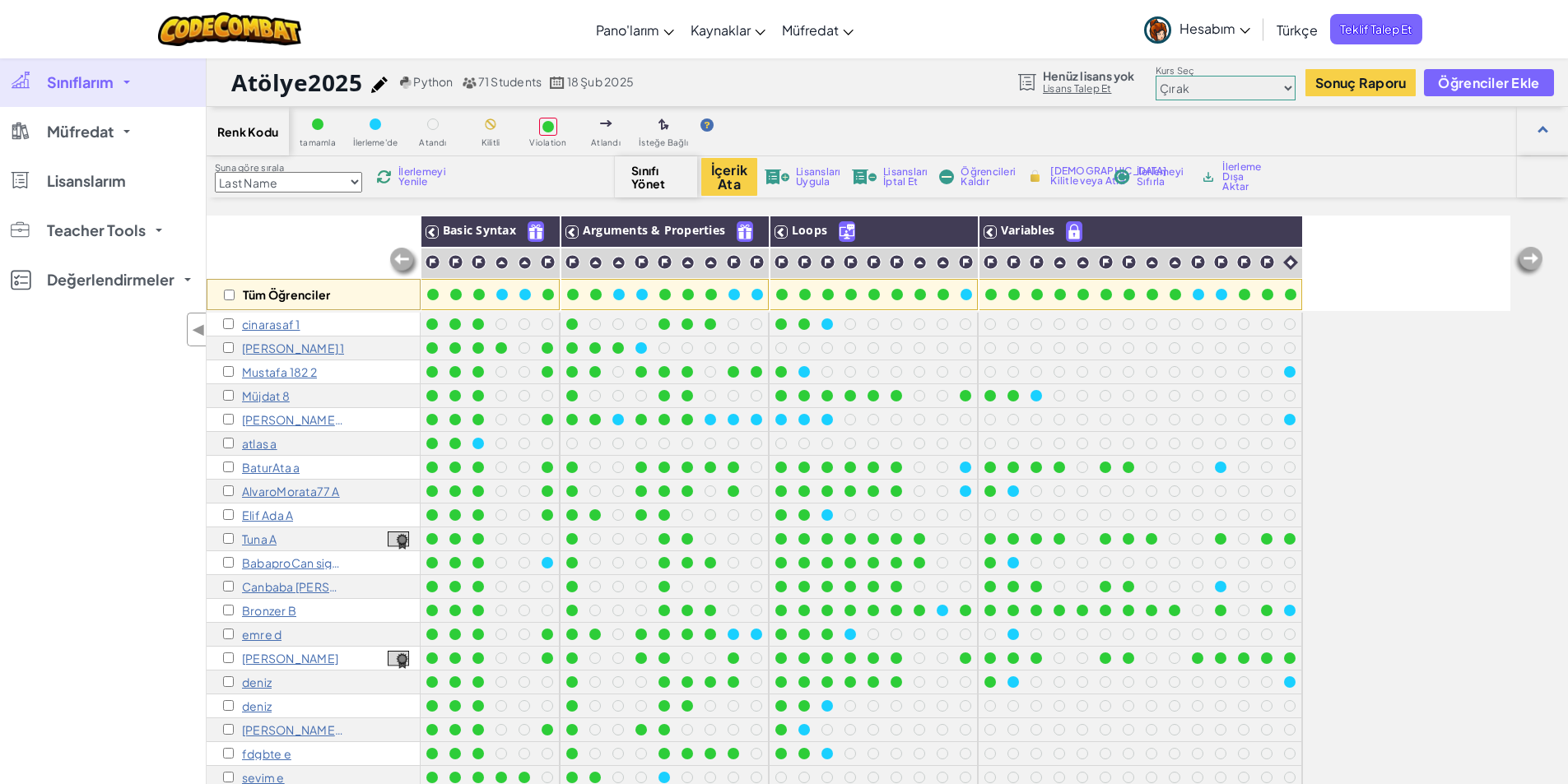
click at [409, 536] on div "Tuna A" at bounding box center [314, 539] width 214 height 24
click at [405, 538] on img at bounding box center [399, 541] width 22 height 18
